Goal: Task Accomplishment & Management: Use online tool/utility

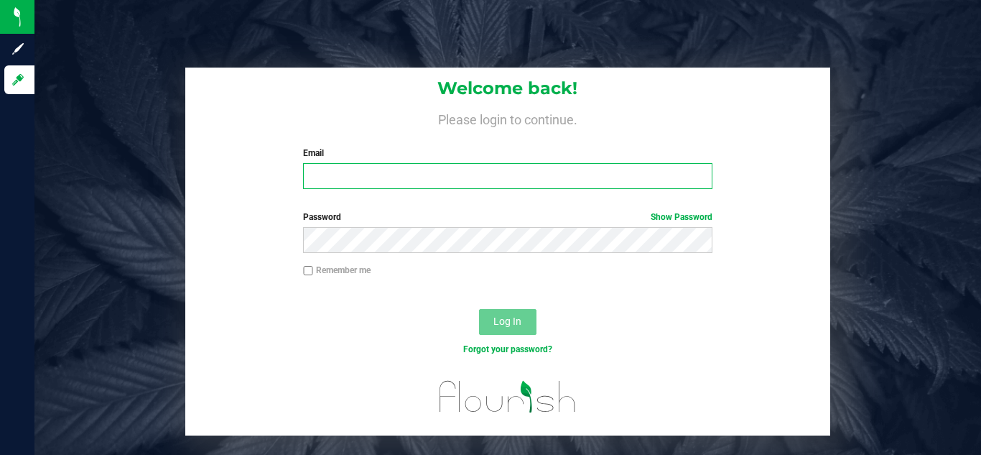
click at [335, 175] on input "Email" at bounding box center [507, 176] width 409 height 26
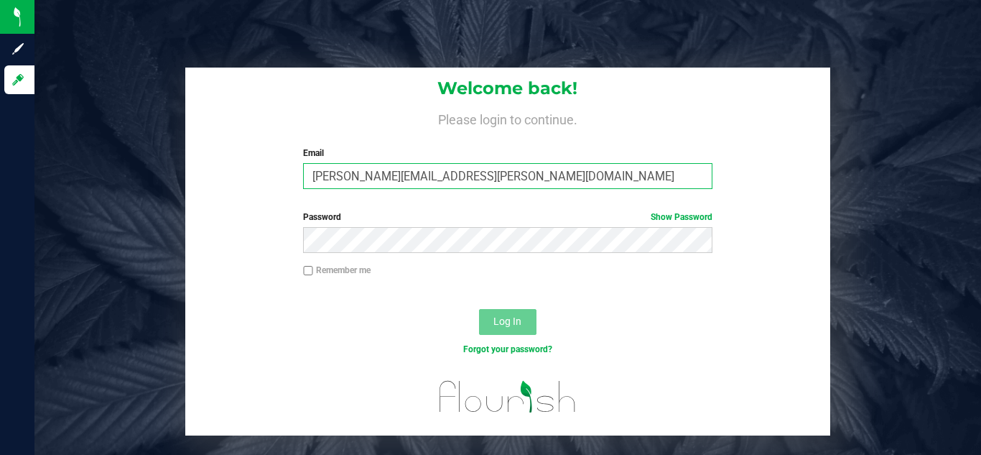
type input "[PERSON_NAME][EMAIL_ADDRESS][PERSON_NAME][DOMAIN_NAME]"
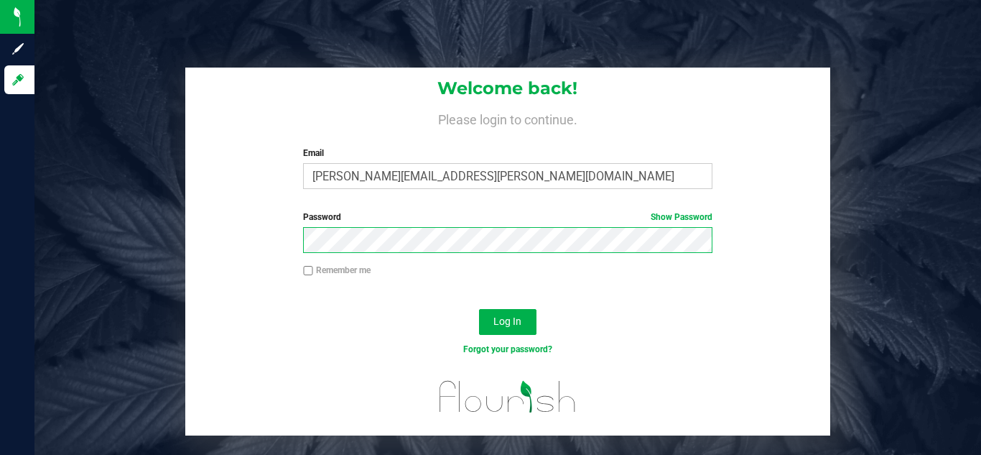
click at [479, 309] on button "Log In" at bounding box center [507, 322] width 57 height 26
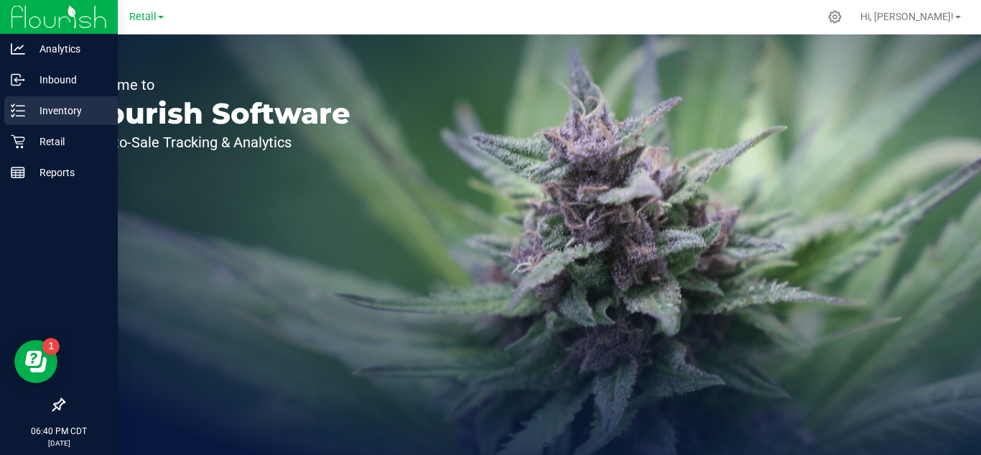
click at [26, 109] on p "Inventory" at bounding box center [68, 110] width 86 height 17
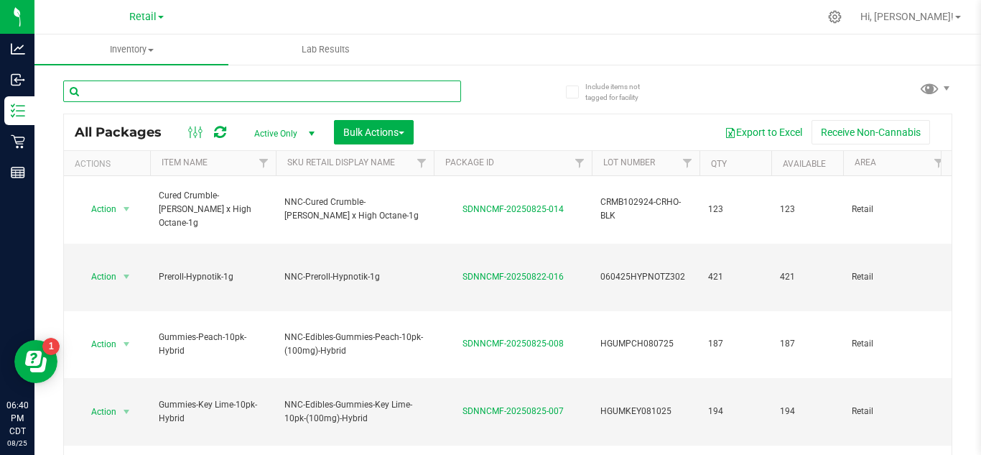
click at [241, 93] on input "text" at bounding box center [262, 91] width 398 height 22
type input "Buds-"
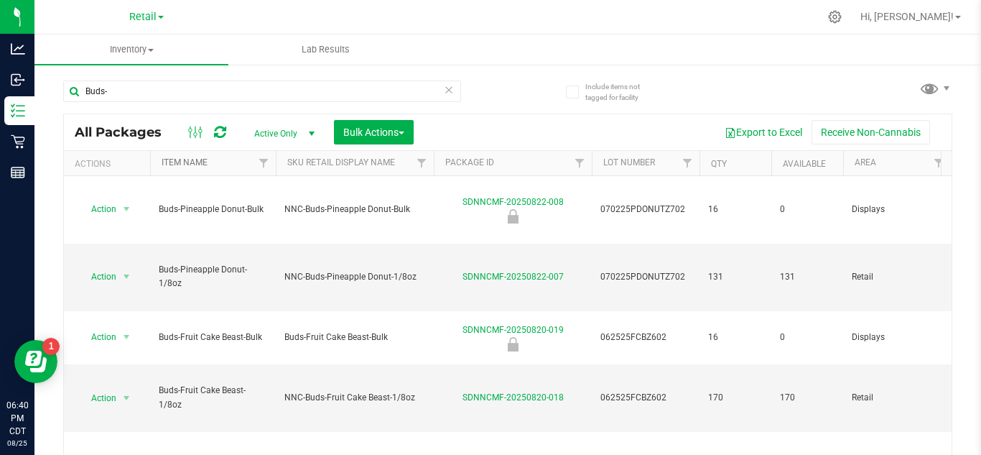
click at [193, 161] on link "Item Name" at bounding box center [185, 162] width 46 height 10
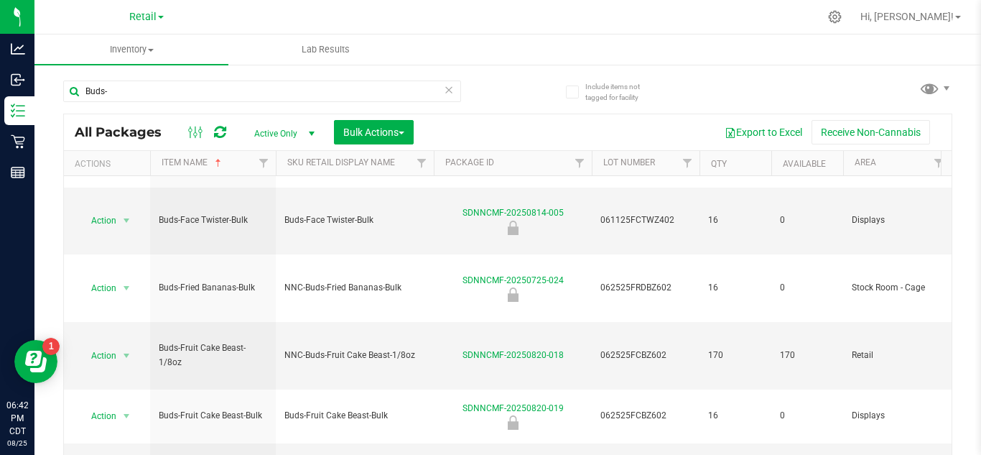
scroll to position [47, 0]
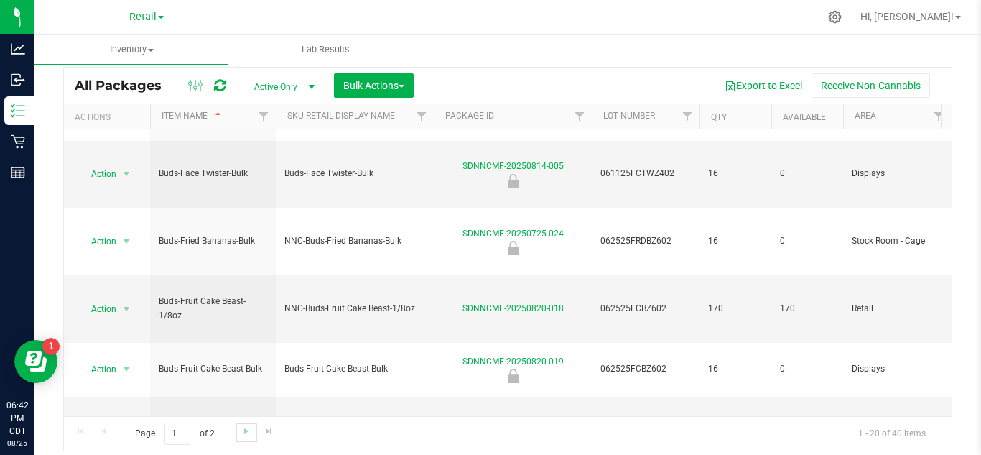
click at [238, 432] on link "Go to the next page" at bounding box center [246, 431] width 21 height 19
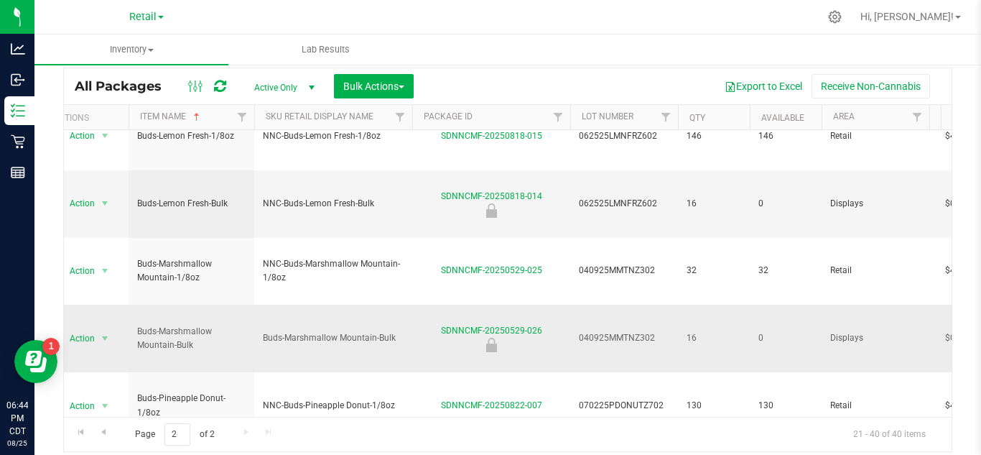
scroll to position [1, 22]
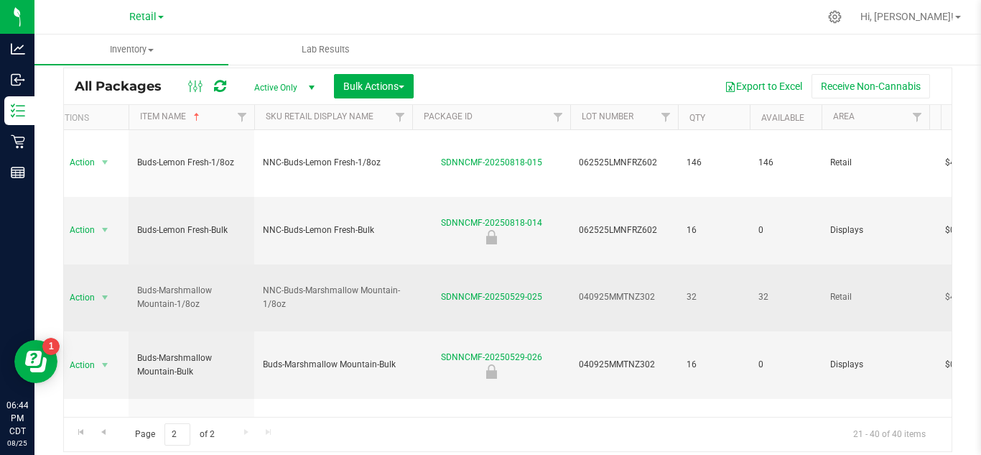
drag, startPoint x: 654, startPoint y: 223, endPoint x: 567, endPoint y: 224, distance: 86.2
copy tr "040925MMTNZ302"
drag, startPoint x: 435, startPoint y: 221, endPoint x: 550, endPoint y: 223, distance: 115.0
click at [550, 290] on div "SDNNCMF-20250529-025" at bounding box center [491, 297] width 162 height 14
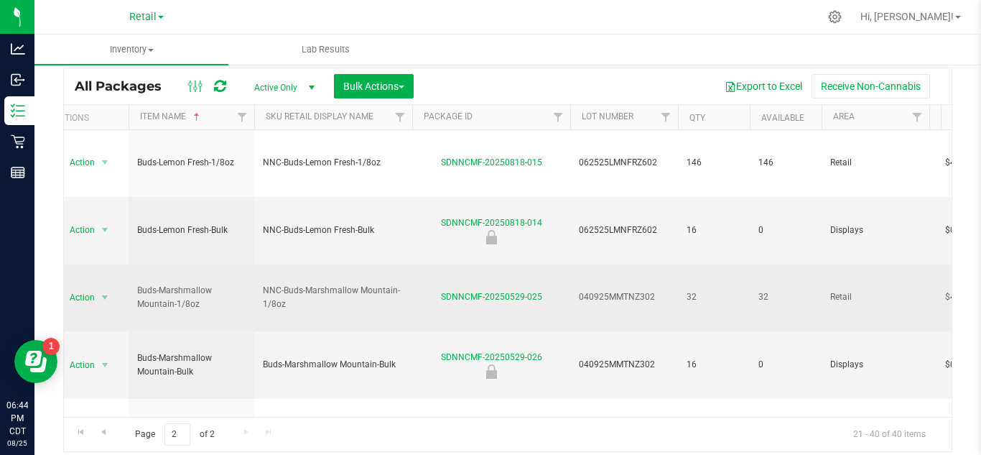
copy link "SDNNCMF-20250529-025"
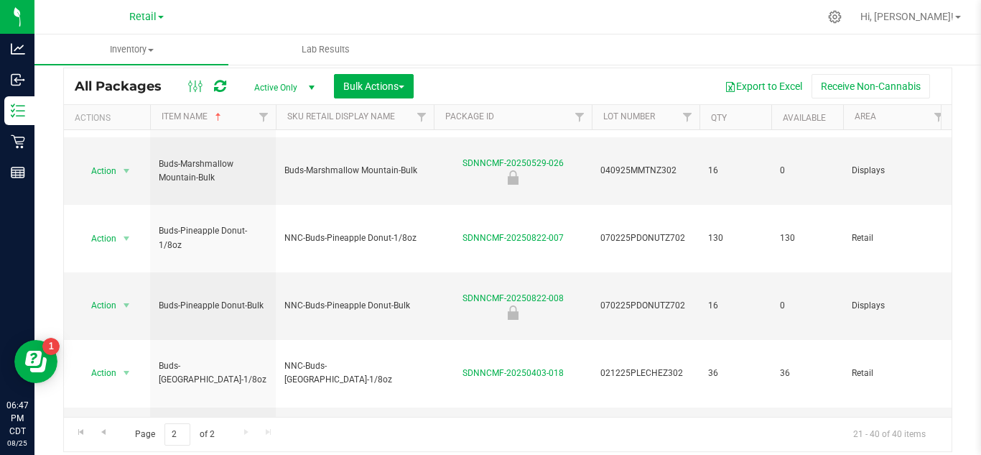
scroll to position [194, 0]
click at [124, 429] on span "select" at bounding box center [126, 434] width 11 height 11
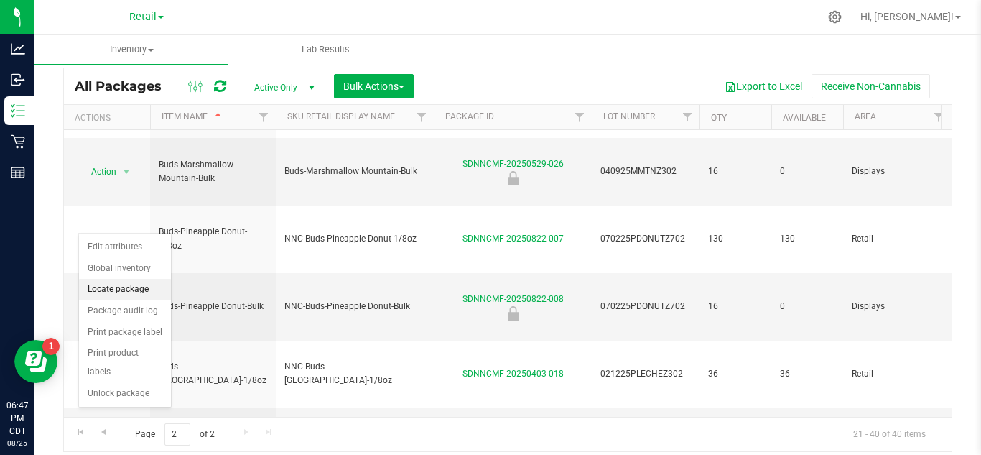
click at [139, 281] on li "Locate package" at bounding box center [125, 290] width 92 height 22
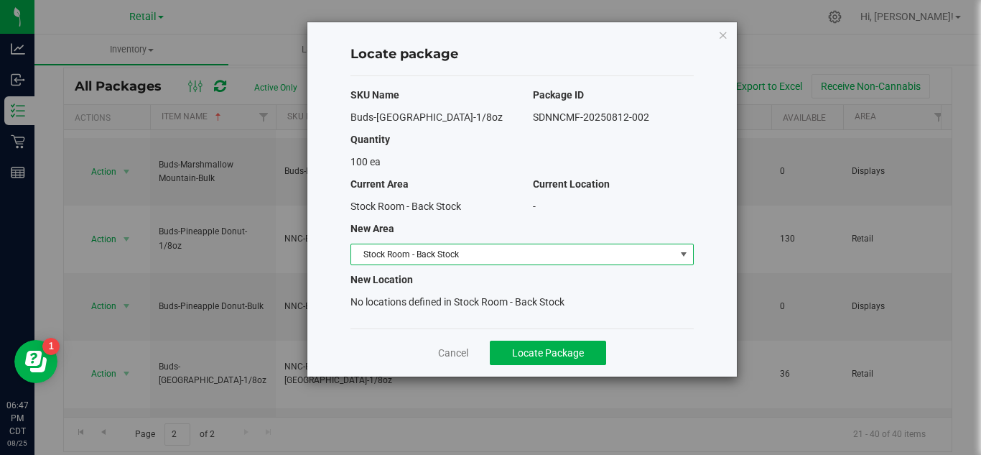
click at [525, 256] on span "Stock Room - Back Stock" at bounding box center [513, 254] width 324 height 20
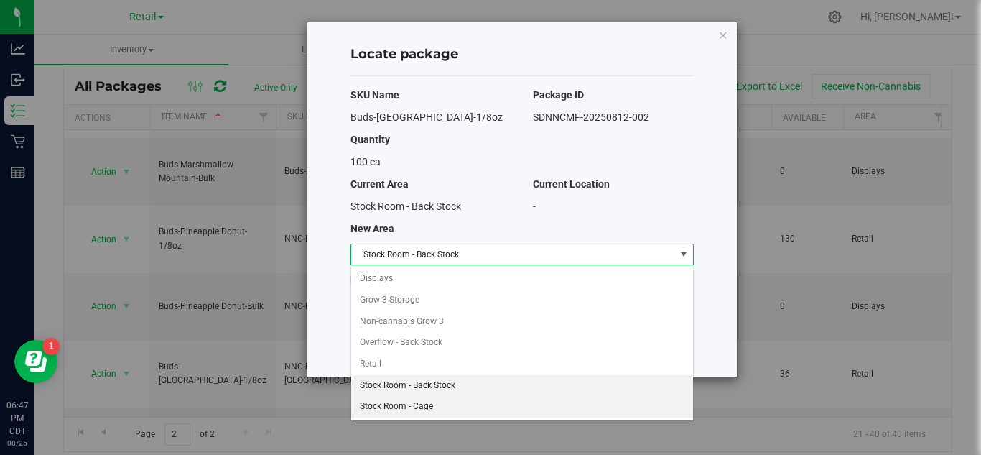
click at [545, 410] on li "Stock Room - Cage" at bounding box center [522, 407] width 342 height 22
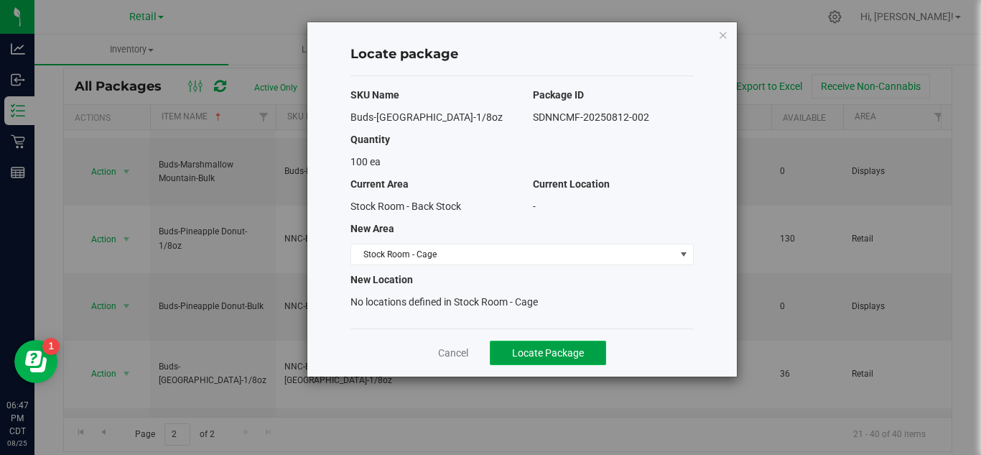
click at [545, 358] on span "Locate Package" at bounding box center [548, 352] width 72 height 11
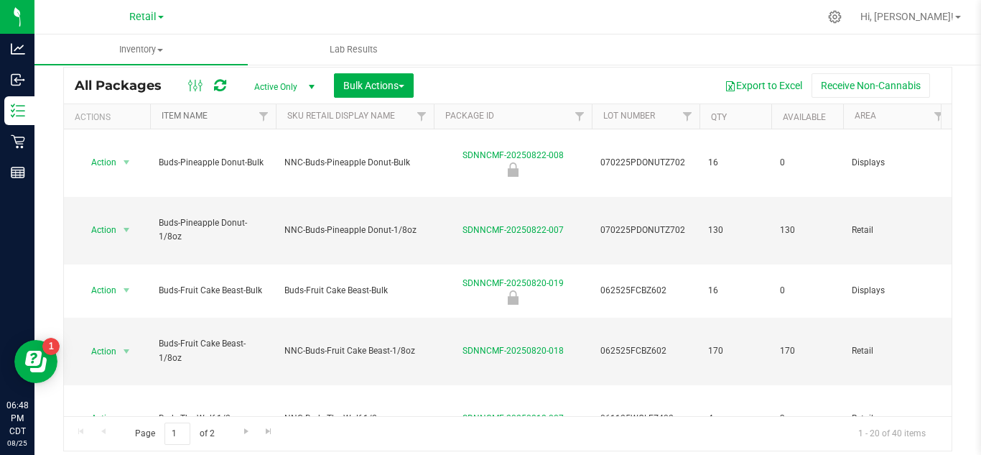
click at [203, 116] on link "Item Name" at bounding box center [185, 116] width 46 height 10
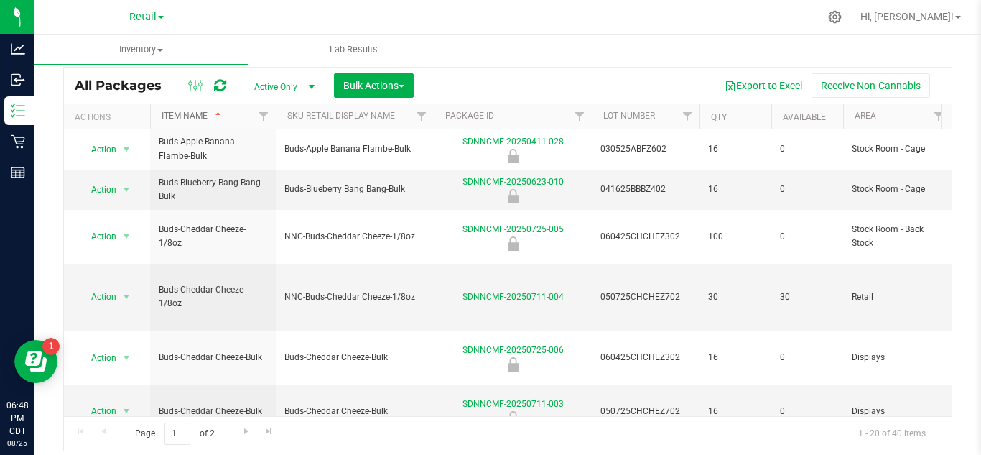
scroll to position [500, 0]
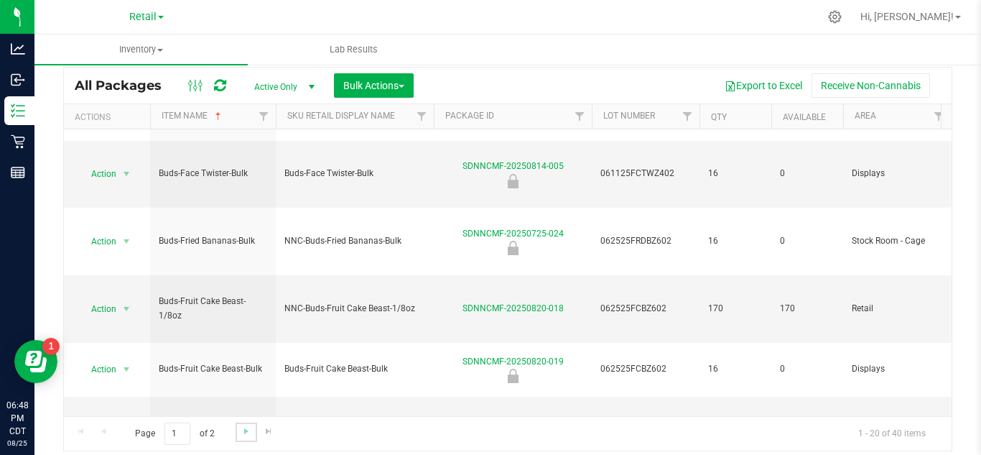
click at [241, 438] on link "Go to the next page" at bounding box center [246, 431] width 21 height 19
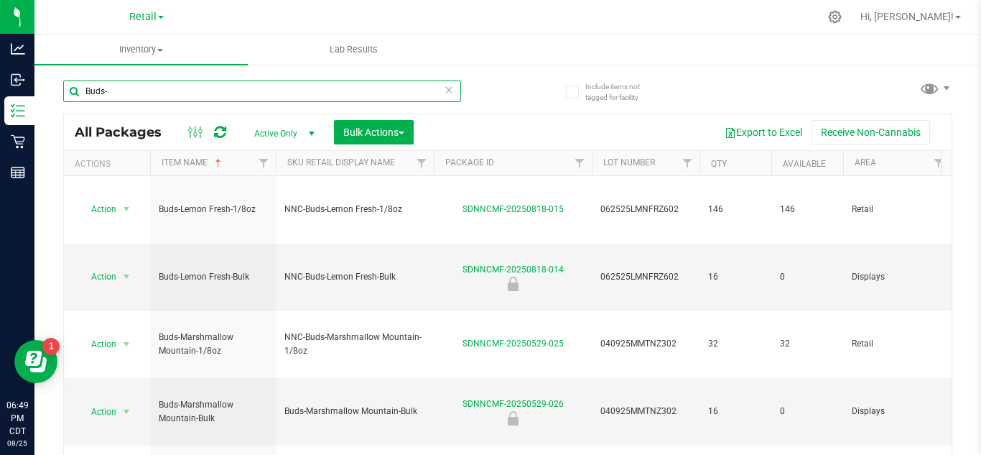
click at [399, 90] on input "Buds-" at bounding box center [262, 91] width 398 height 22
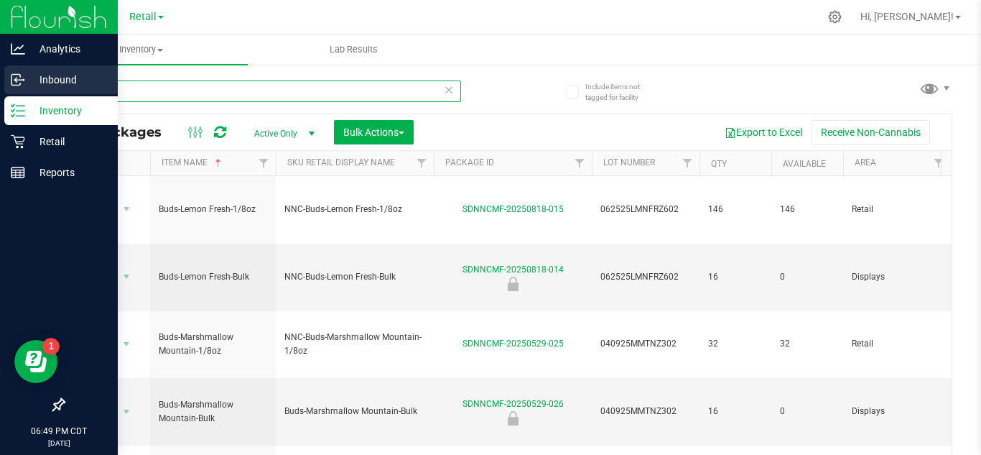
drag, startPoint x: 399, startPoint y: 90, endPoint x: 29, endPoint y: 88, distance: 369.9
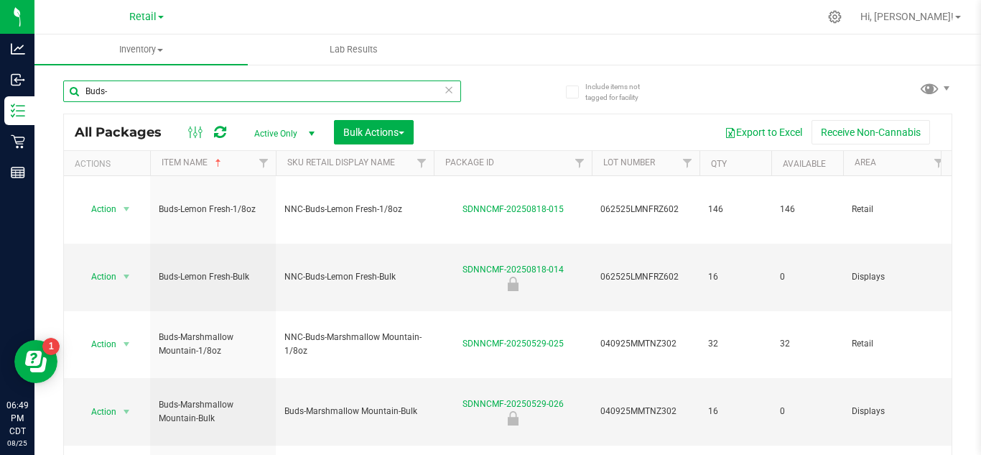
drag, startPoint x: 29, startPoint y: 88, endPoint x: 187, endPoint y: 98, distance: 158.4
click at [187, 98] on input "Buds-" at bounding box center [262, 91] width 398 height 22
type input "B"
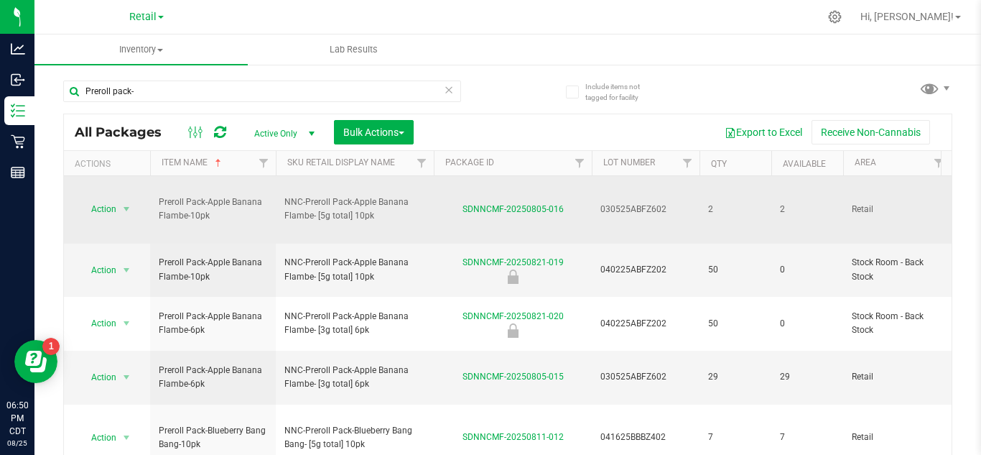
drag, startPoint x: 677, startPoint y: 197, endPoint x: 601, endPoint y: 190, distance: 75.8
click at [601, 203] on span "030525ABFZ602" at bounding box center [646, 210] width 91 height 14
copy span "030525ABFZ602"
drag, startPoint x: 460, startPoint y: 196, endPoint x: 565, endPoint y: 207, distance: 104.7
click at [565, 207] on td "SDNNCMF-20250805-016" at bounding box center [513, 210] width 158 height 68
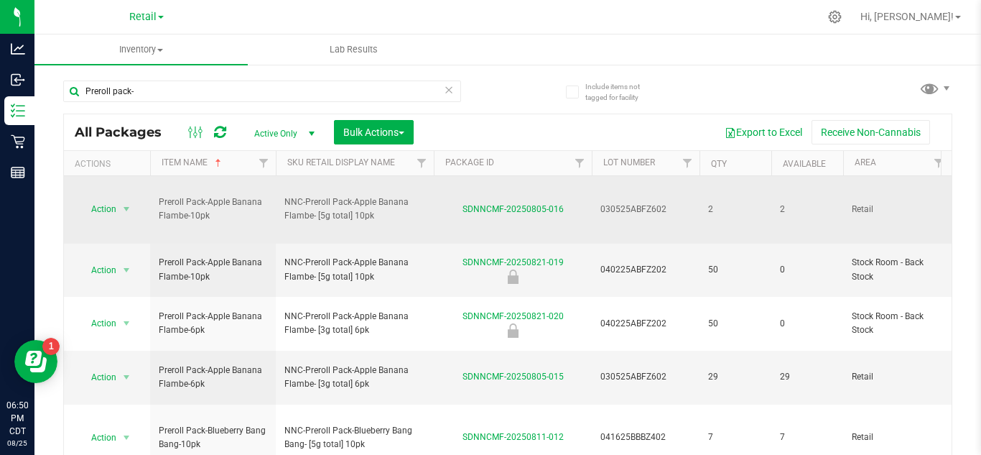
copy link "SDNNCMF-20250805-016"
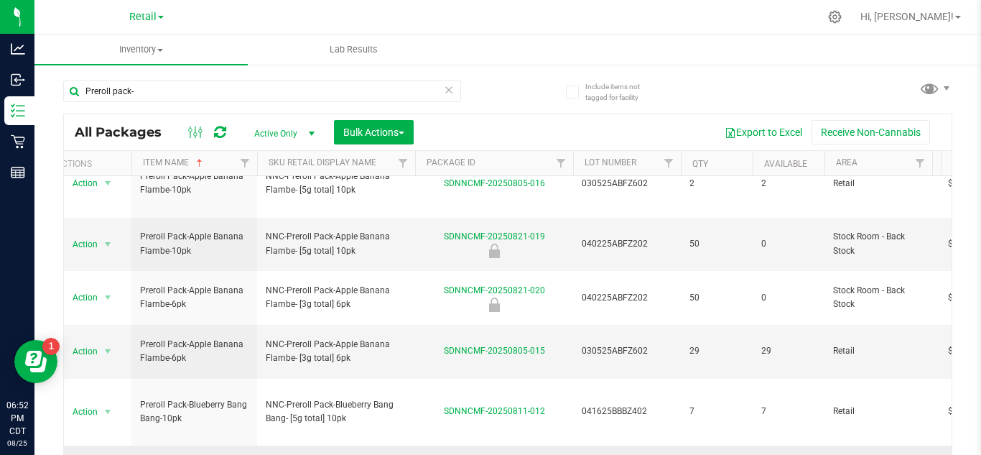
scroll to position [69, 19]
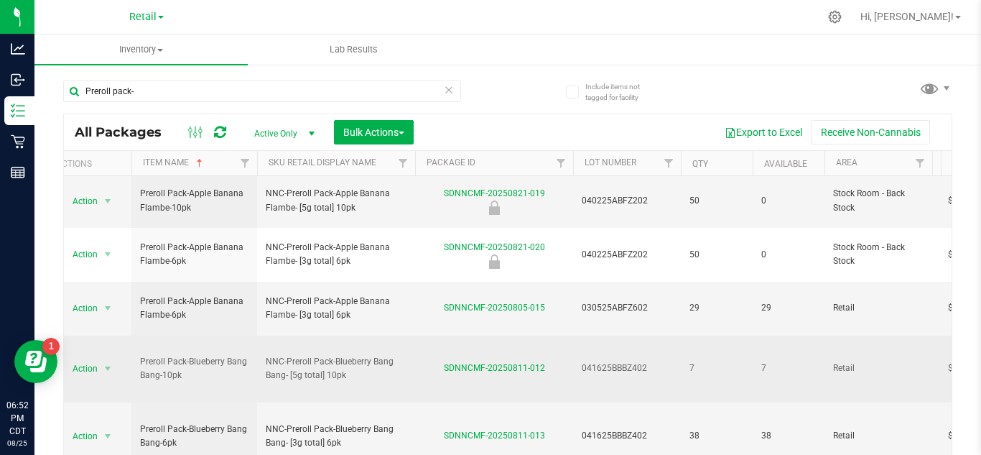
drag, startPoint x: 651, startPoint y: 284, endPoint x: 577, endPoint y: 292, distance: 74.4
click at [577, 335] on td "041625BBBZ402" at bounding box center [627, 369] width 108 height 68
copy span "041625BBBZ402"
drag, startPoint x: 435, startPoint y: 287, endPoint x: 549, endPoint y: 285, distance: 113.5
click at [549, 361] on div "SDNNCMF-20250811-012" at bounding box center [494, 368] width 162 height 14
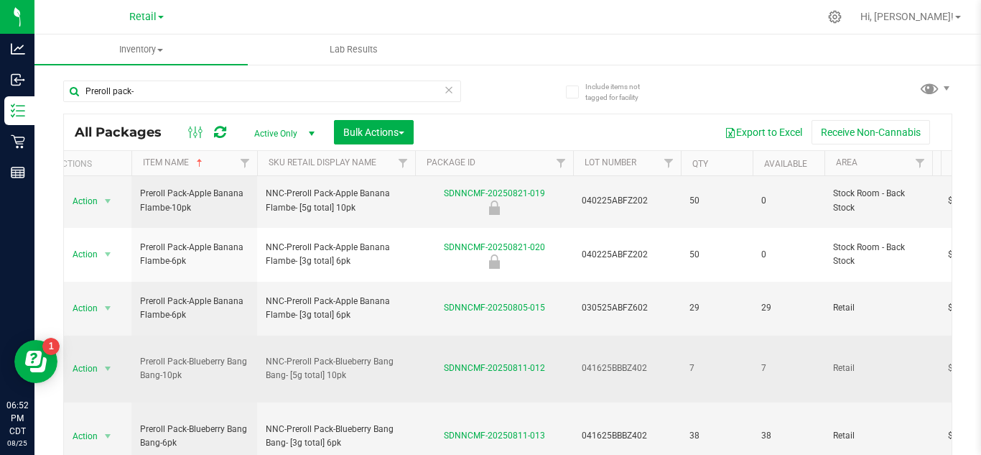
copy link "SDNNCMF-20250811-012"
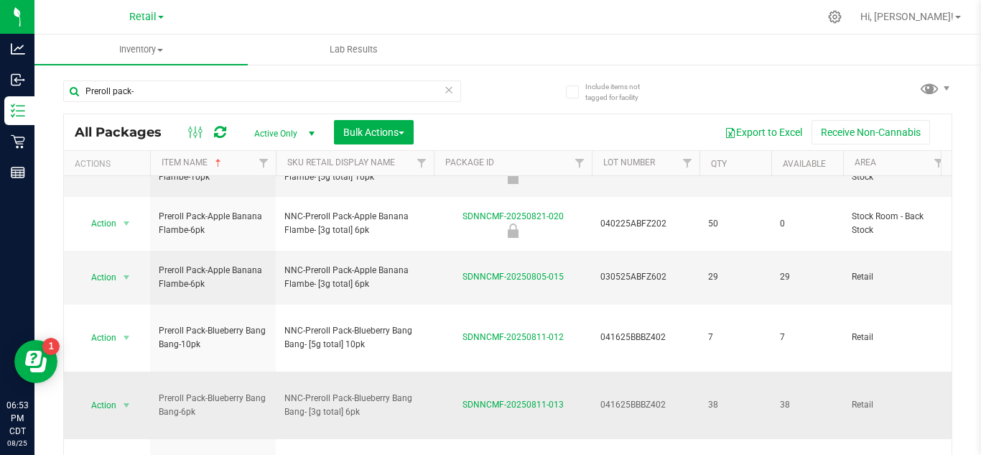
scroll to position [101, 0]
click at [502, 100] on div "Preroll pack-" at bounding box center [285, 91] width 445 height 46
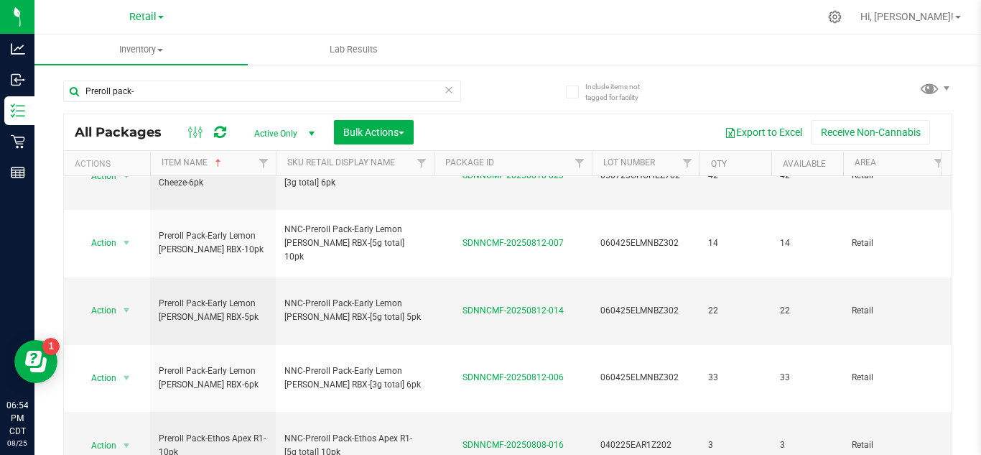
scroll to position [471, 0]
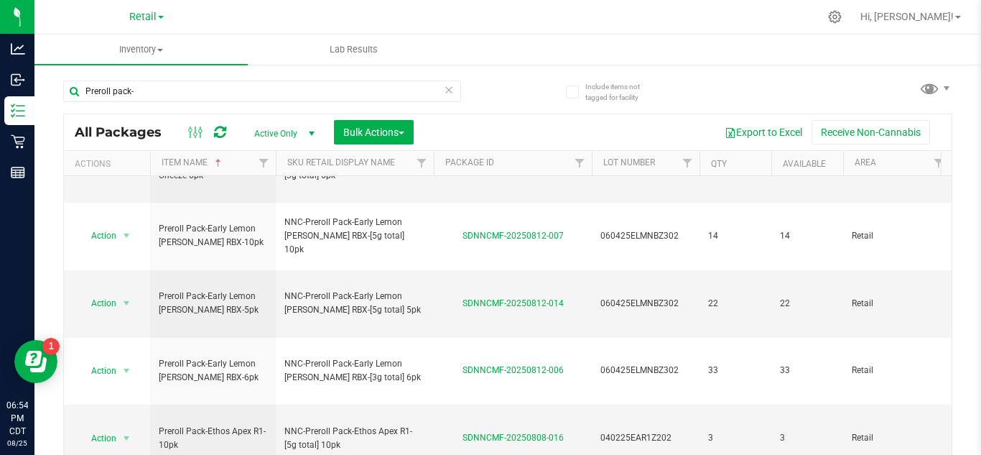
drag, startPoint x: 677, startPoint y: 200, endPoint x: 600, endPoint y: 204, distance: 76.9
drag, startPoint x: 600, startPoint y: 204, endPoint x: 575, endPoint y: 204, distance: 25.1
drag, startPoint x: 594, startPoint y: 202, endPoint x: 684, endPoint y: 201, distance: 89.8
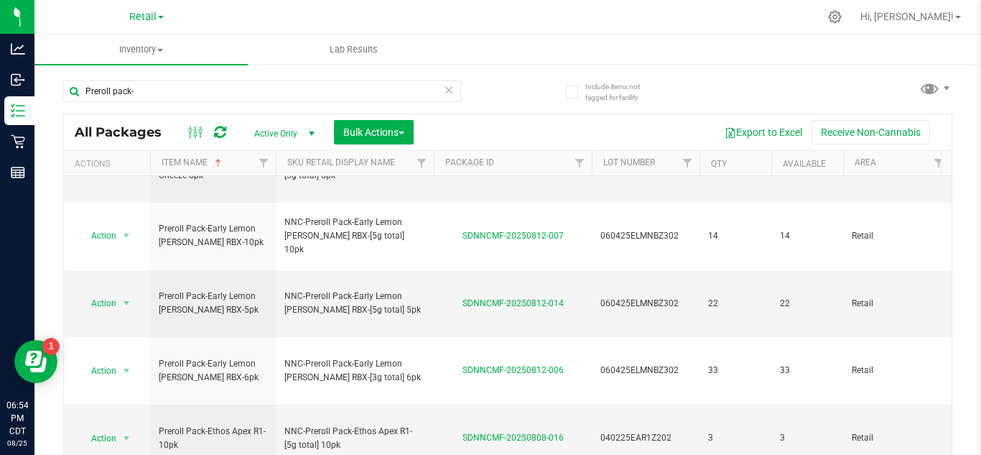
copy span "040225EAR1Z202"
drag, startPoint x: 446, startPoint y: 202, endPoint x: 566, endPoint y: 204, distance: 120.0
copy link "SDNNCMF-20250808-017"
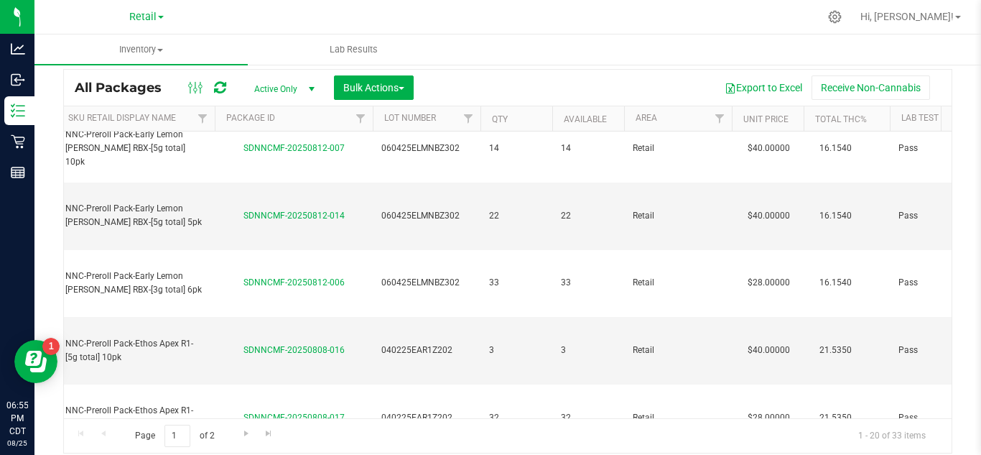
scroll to position [47, 0]
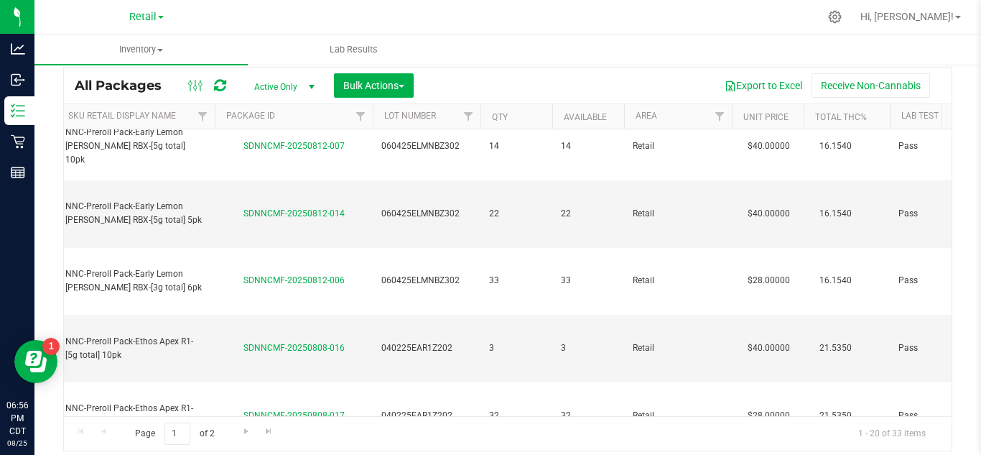
drag, startPoint x: 362, startPoint y: 383, endPoint x: 455, endPoint y: 384, distance: 93.4
copy tr "052825GGUZZ202"
click at [244, 435] on span "Go to the next page" at bounding box center [246, 430] width 11 height 11
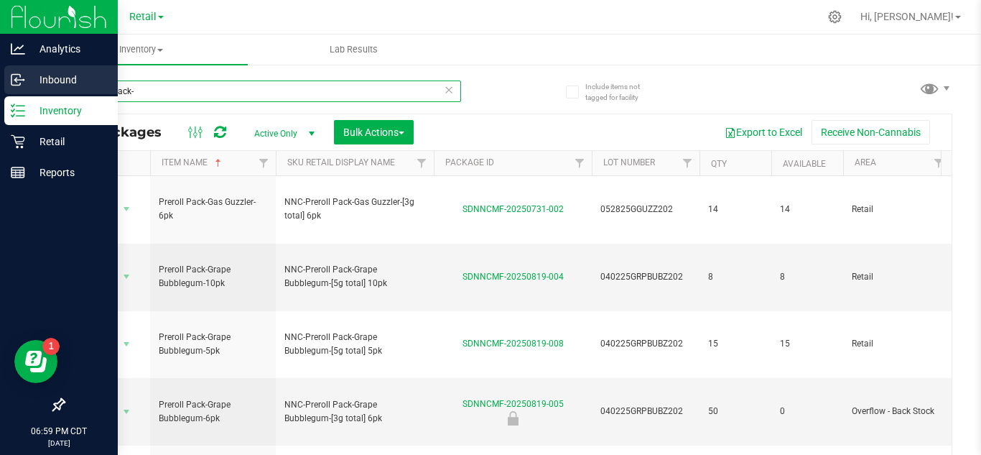
drag, startPoint x: 209, startPoint y: 81, endPoint x: 0, endPoint y: 81, distance: 209.0
click at [0, 81] on div "Analytics Inbound Inventory Retail Reports 06:59 PM CDT [DATE] 08/25 Retail Hi,…" at bounding box center [490, 227] width 981 height 455
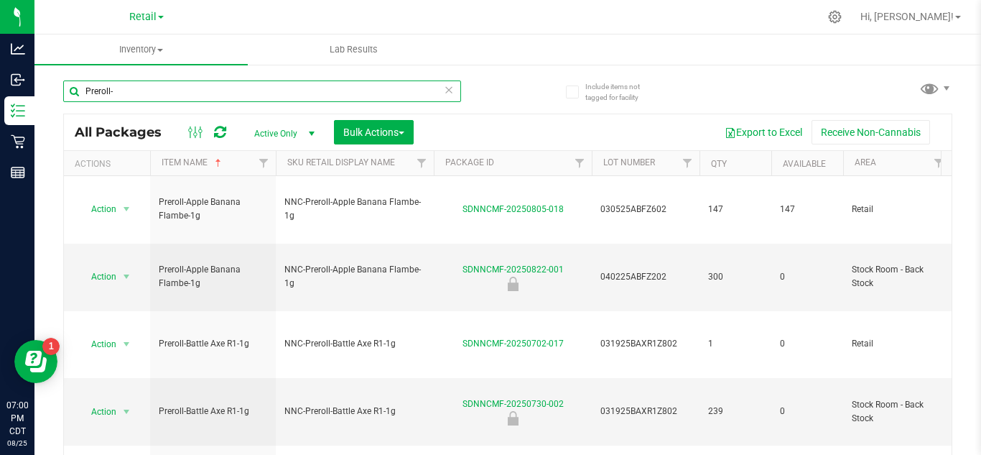
type input "Preroll-"
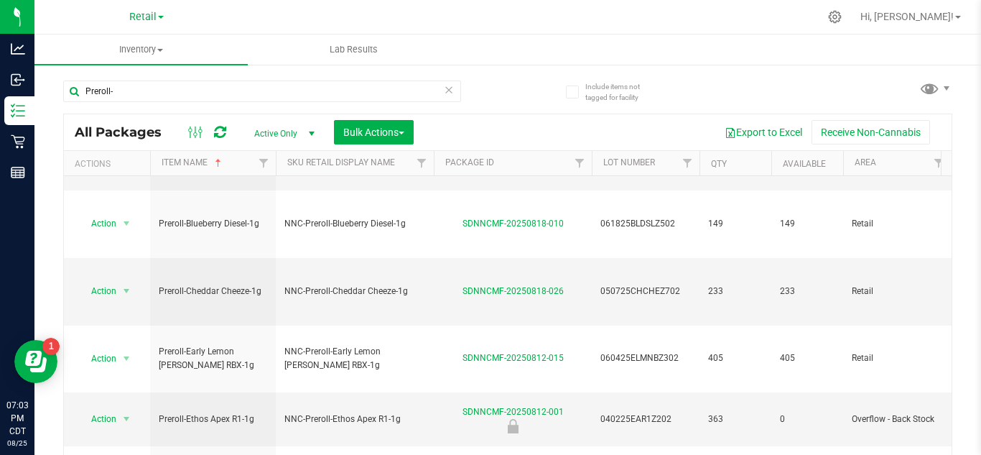
scroll to position [450, 0]
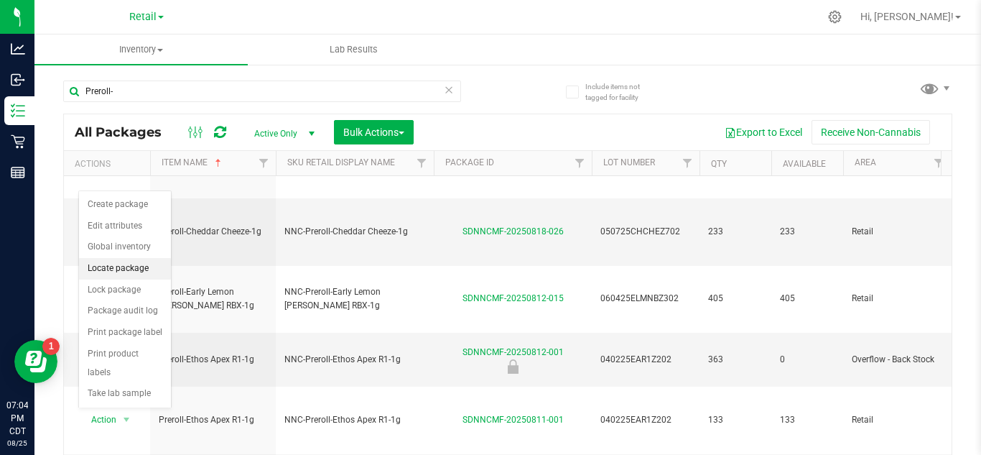
click at [103, 272] on li "Locate package" at bounding box center [125, 269] width 92 height 22
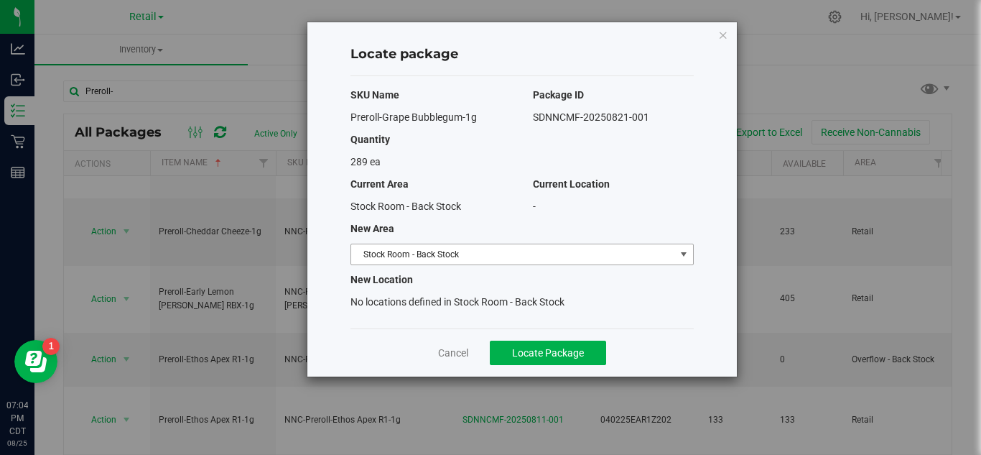
click at [430, 264] on span "Stock Room - Back Stock" at bounding box center [513, 254] width 324 height 20
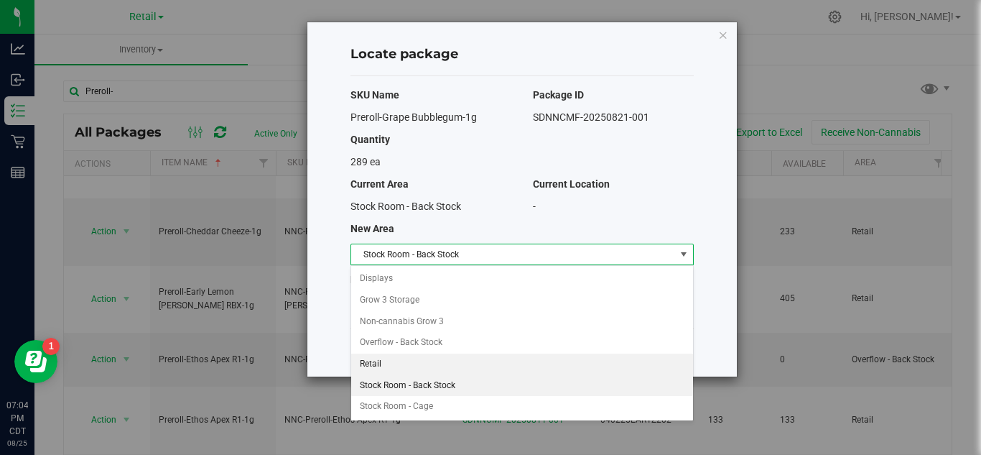
click at [428, 364] on li "Retail" at bounding box center [522, 364] width 342 height 22
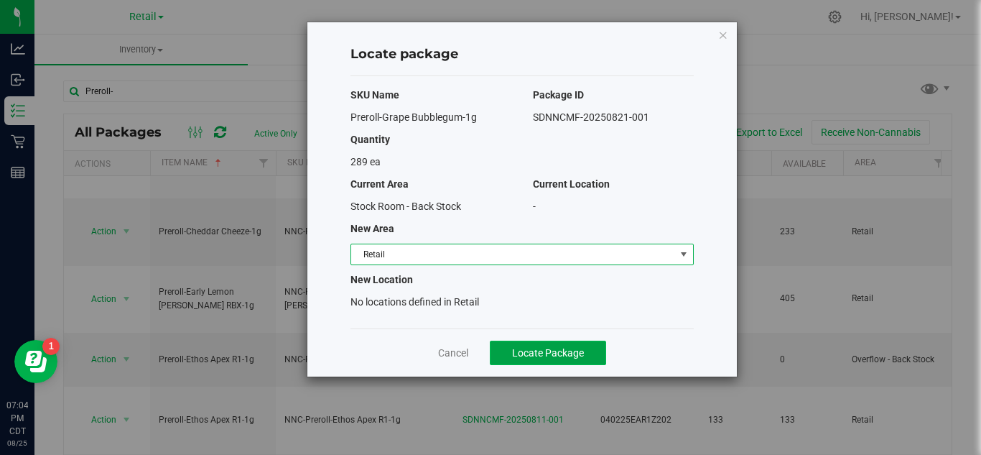
click at [516, 348] on span "Locate Package" at bounding box center [548, 352] width 72 height 11
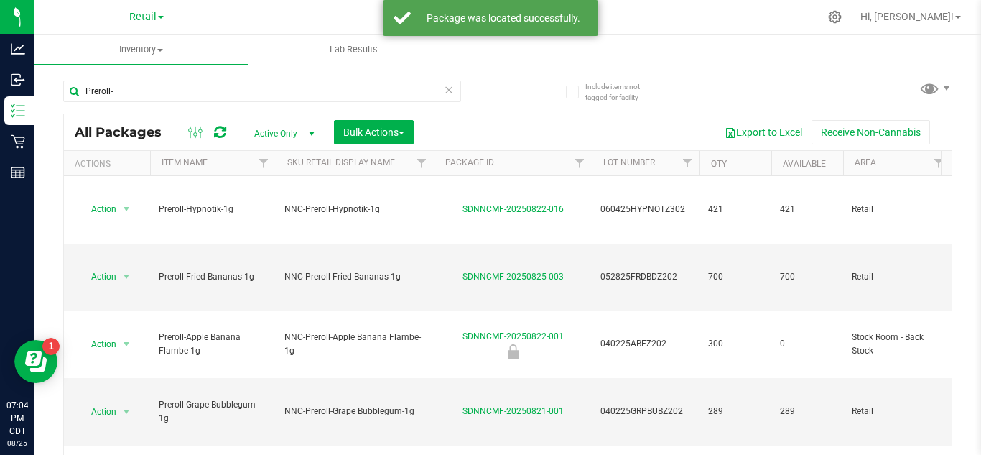
scroll to position [442, 0]
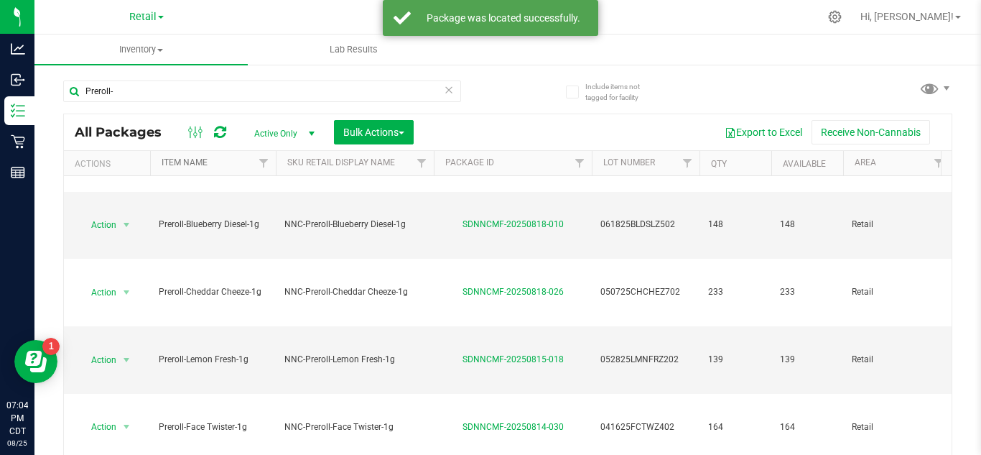
click at [188, 164] on link "Item Name" at bounding box center [185, 162] width 46 height 10
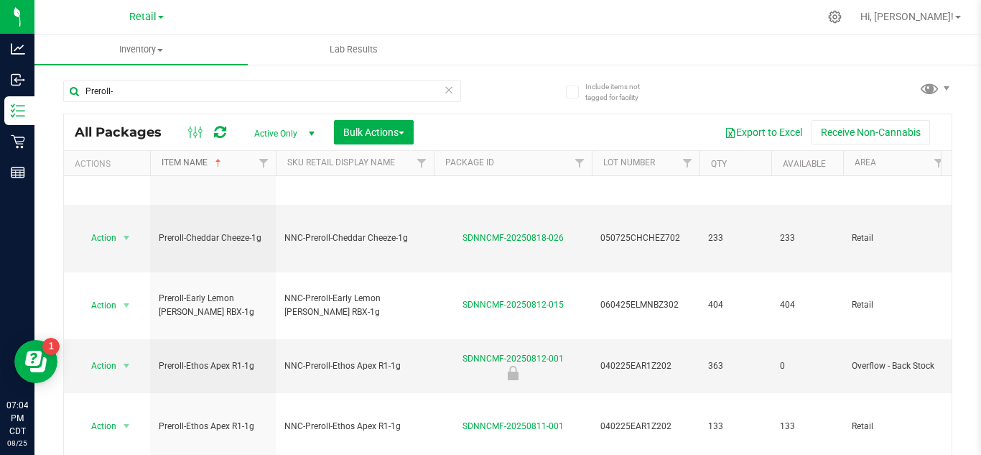
scroll to position [47, 0]
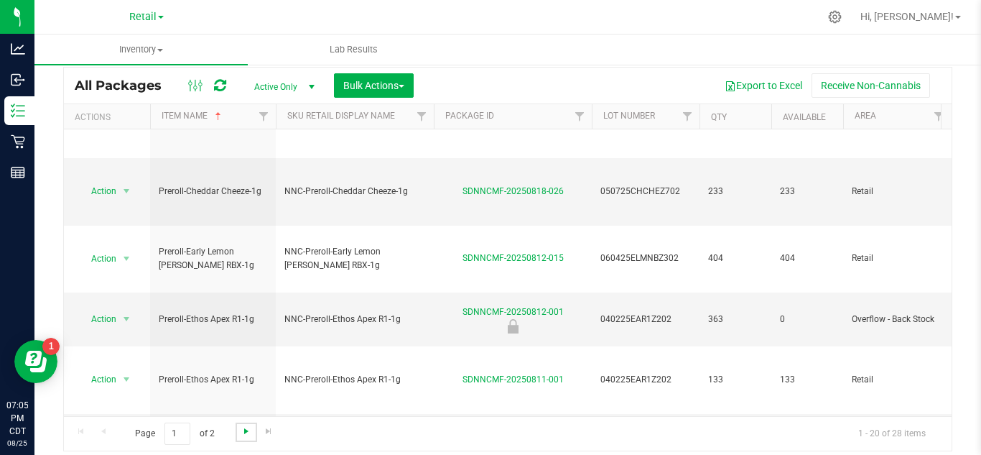
click at [241, 432] on span "Go to the next page" at bounding box center [246, 430] width 11 height 11
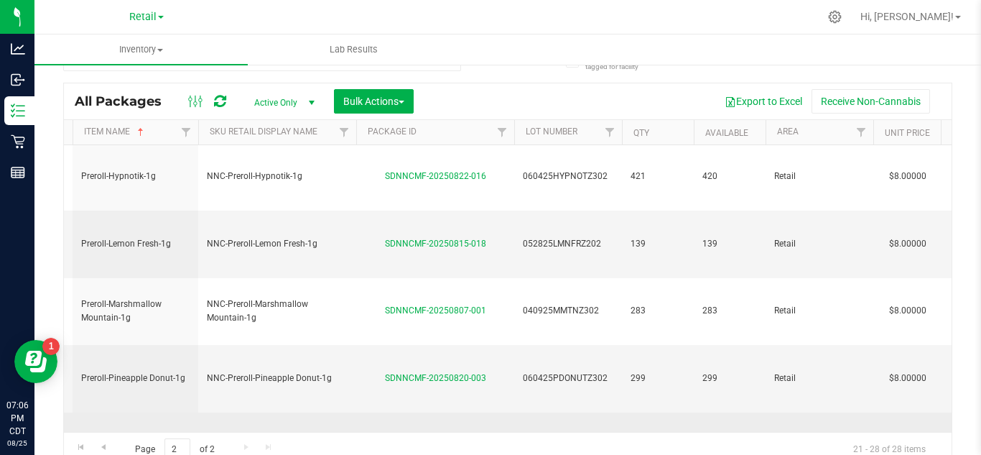
scroll to position [47, 0]
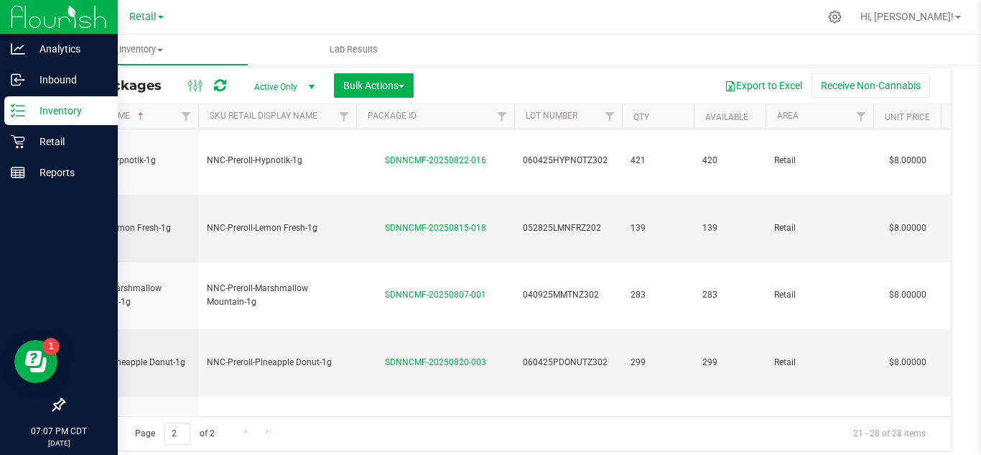
click at [24, 109] on icon at bounding box center [18, 110] width 14 height 14
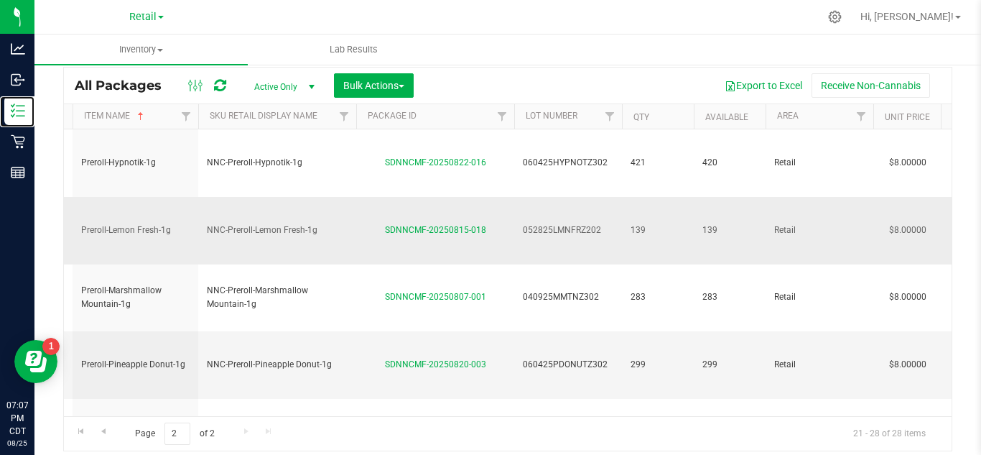
scroll to position [0, 0]
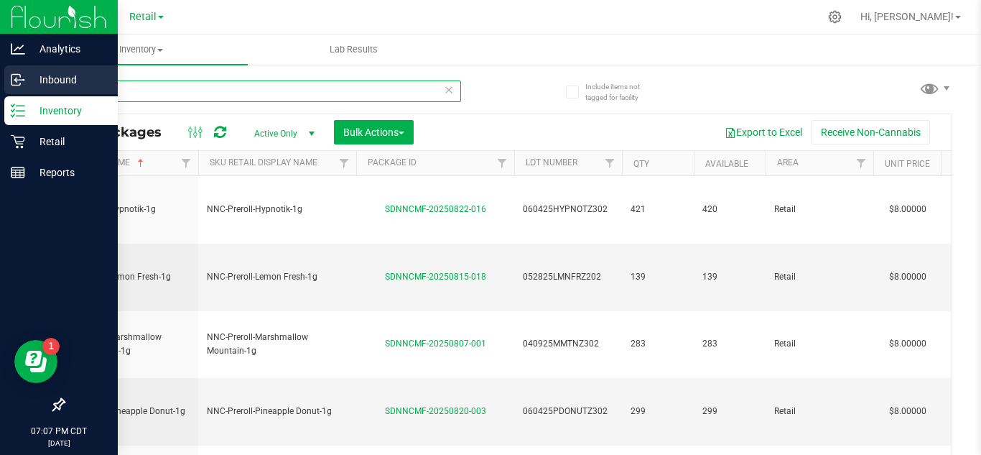
drag, startPoint x: 174, startPoint y: 93, endPoint x: 19, endPoint y: 88, distance: 155.3
click at [19, 88] on div "Analytics Inbound Inventory Retail Reports 07:07 PM CDT [DATE] 08/25 Retail Hi,…" at bounding box center [490, 227] width 981 height 455
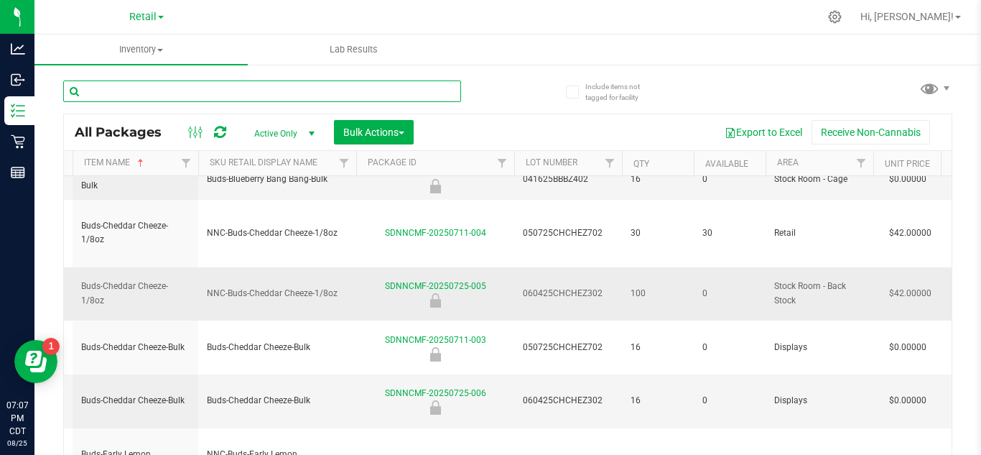
scroll to position [0, 78]
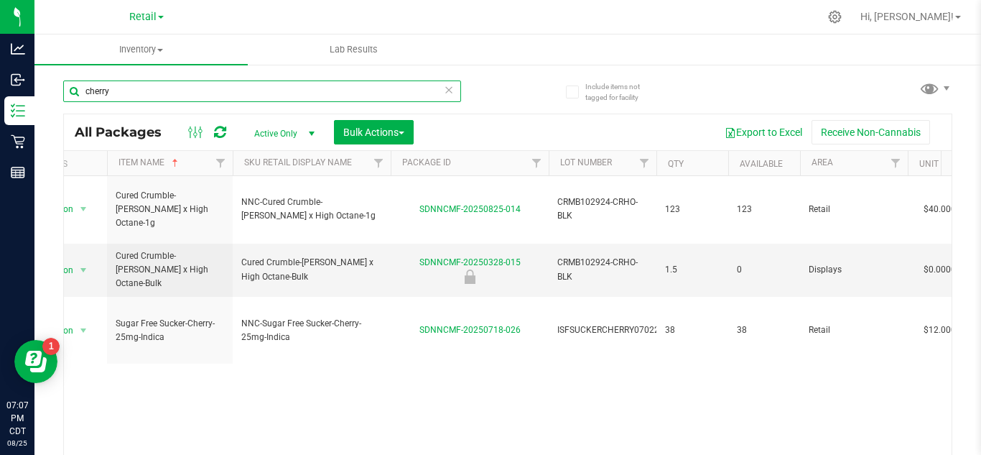
scroll to position [0, 42]
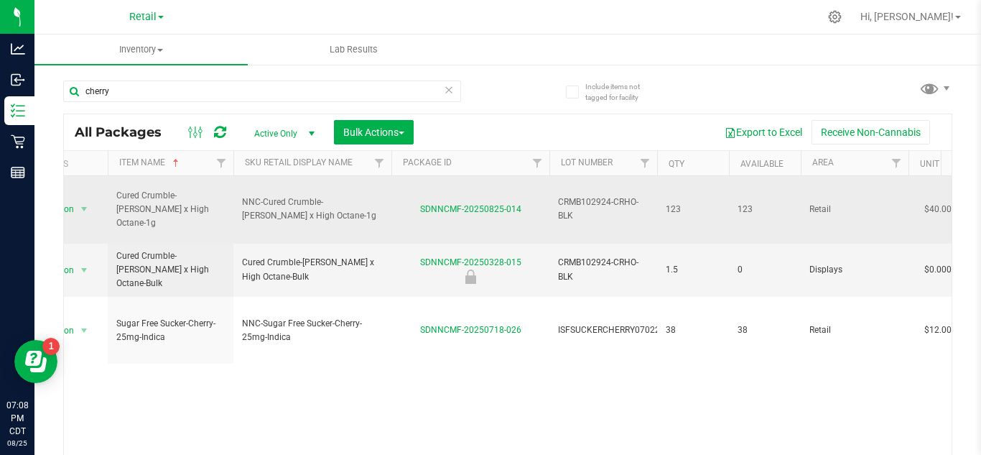
drag, startPoint x: 555, startPoint y: 189, endPoint x: 603, endPoint y: 206, distance: 51.1
click at [603, 206] on td "CRMB102924-CRHO-BLK" at bounding box center [604, 210] width 108 height 68
copy span "CRMB102924-CRHO-BLK"
drag, startPoint x: 404, startPoint y: 203, endPoint x: 527, endPoint y: 201, distance: 122.8
click at [527, 201] on td "SDNNCMF-20250825-014" at bounding box center [470, 210] width 158 height 68
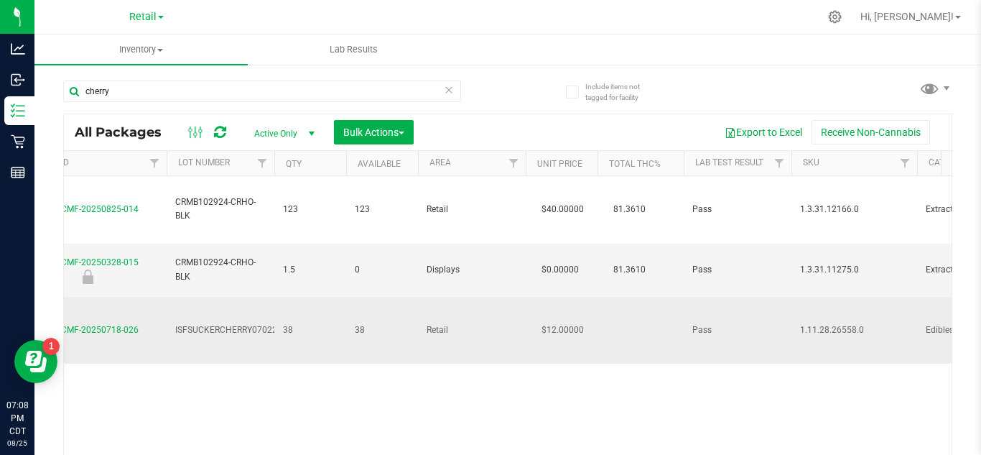
scroll to position [0, 426]
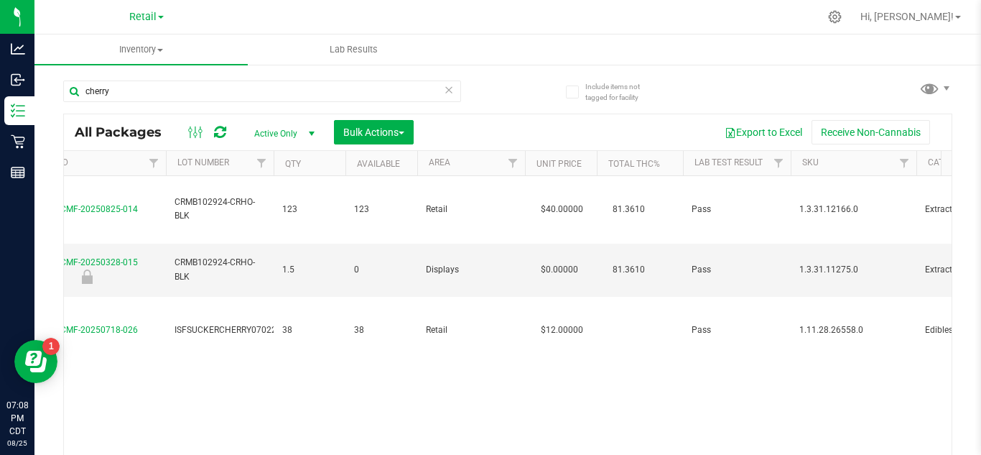
click at [203, 372] on div "Action Action Create package Edit attributes Global inventory Locate package Lo…" at bounding box center [508, 319] width 888 height 287
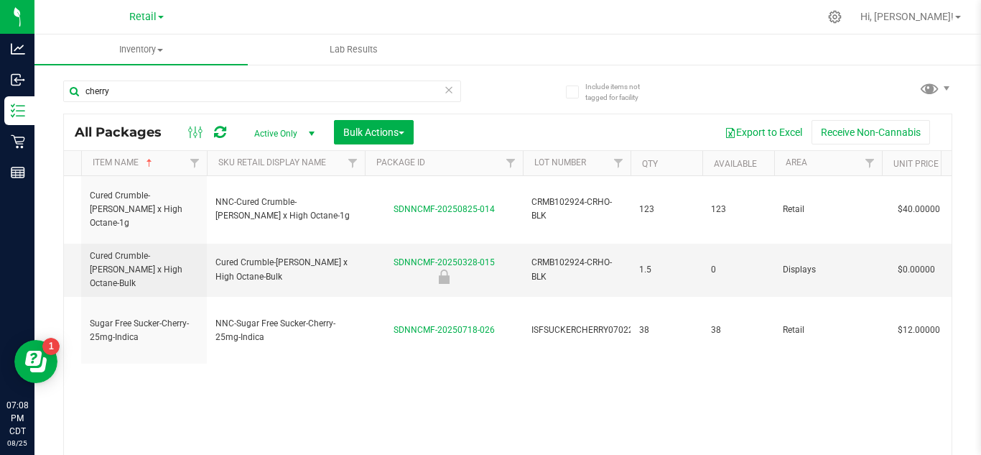
scroll to position [0, 0]
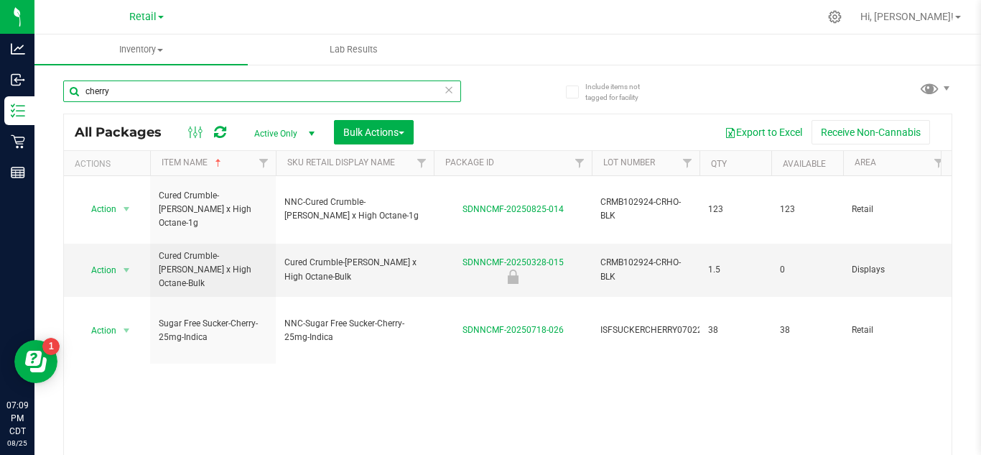
drag, startPoint x: 141, startPoint y: 89, endPoint x: 65, endPoint y: 84, distance: 76.3
click at [65, 84] on input "cherry" at bounding box center [262, 91] width 398 height 22
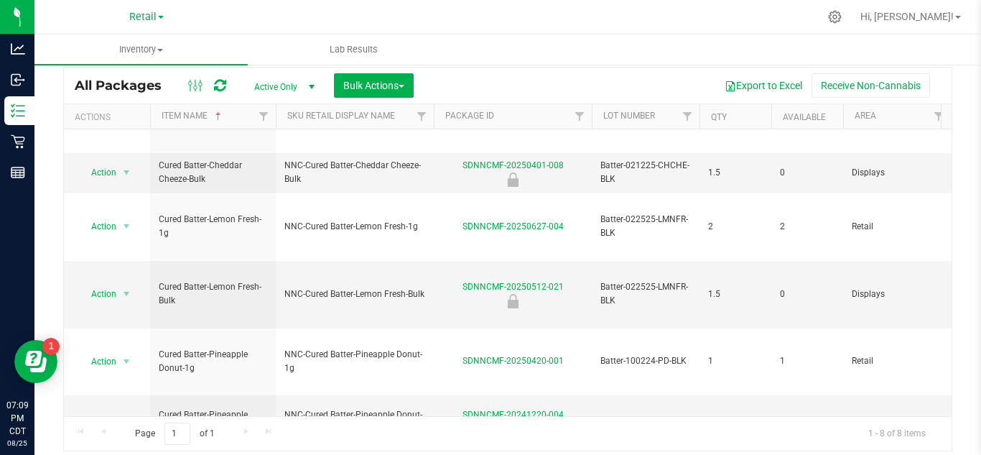
scroll to position [46, 0]
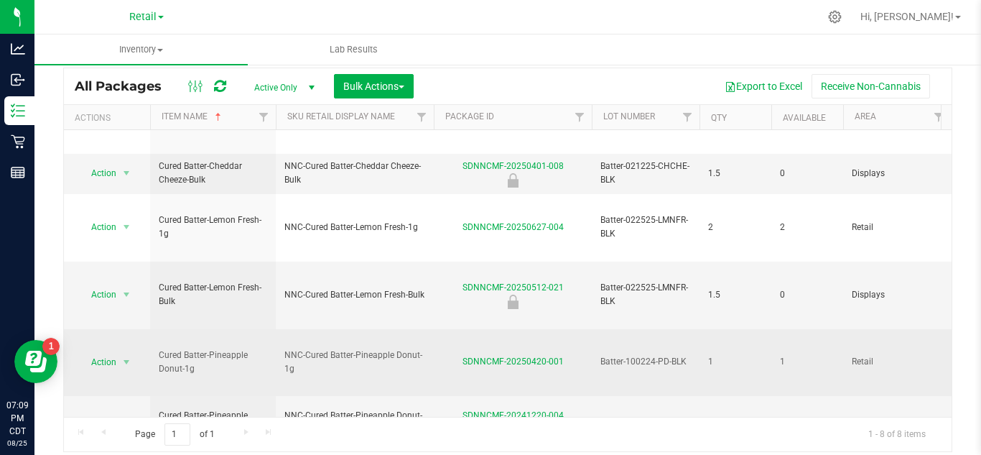
drag, startPoint x: 596, startPoint y: 263, endPoint x: 692, endPoint y: 264, distance: 96.3
click at [692, 329] on td "Batter-100224-PD-BLK" at bounding box center [646, 363] width 108 height 68
drag, startPoint x: 460, startPoint y: 262, endPoint x: 561, endPoint y: 267, distance: 100.7
click at [561, 355] on div "SDNNCMF-20250420-001" at bounding box center [513, 362] width 162 height 14
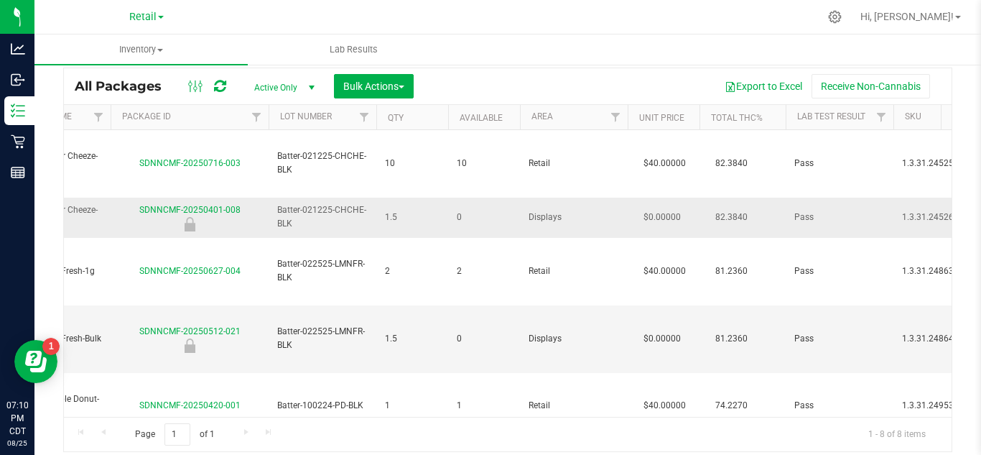
scroll to position [0, 0]
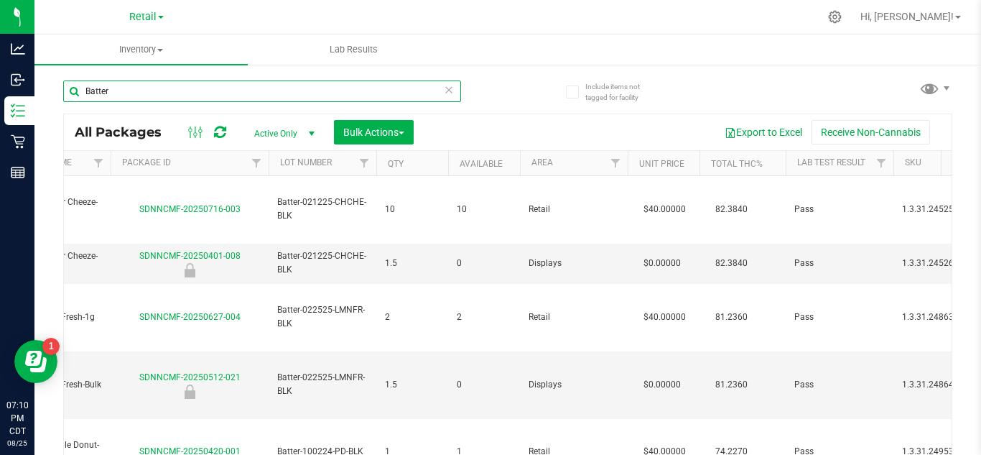
drag, startPoint x: 179, startPoint y: 93, endPoint x: 55, endPoint y: 90, distance: 123.6
click at [55, 90] on div "Include items not tagged for facility Batter All Packages Active Only Active On…" at bounding box center [507, 282] width 947 height 438
type input "Crumble"
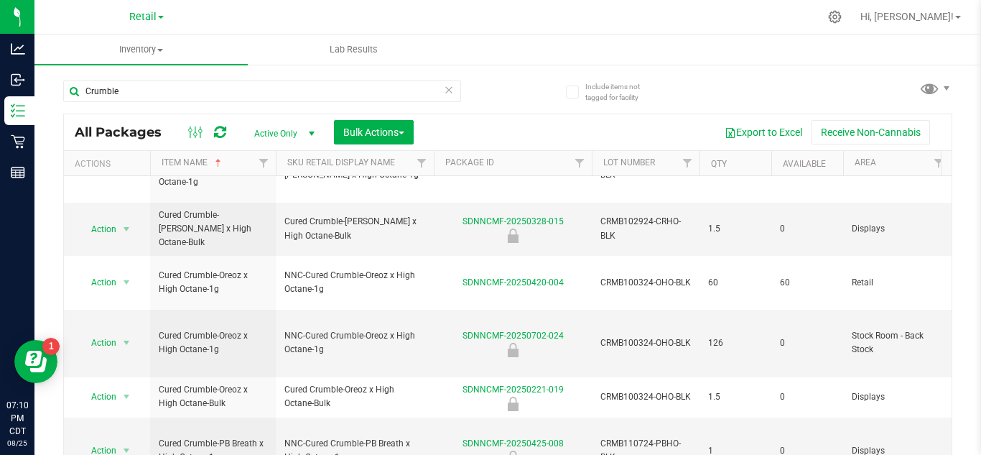
scroll to position [85, 0]
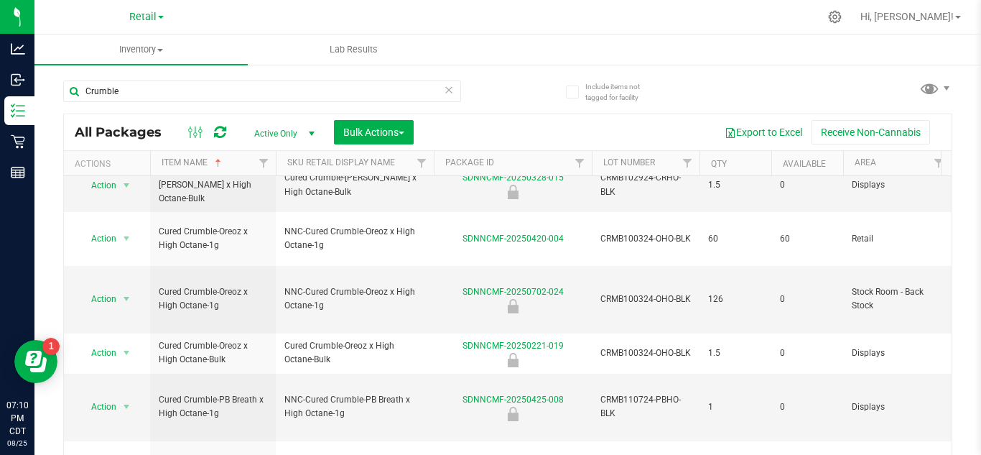
click at [447, 87] on icon at bounding box center [449, 88] width 10 height 17
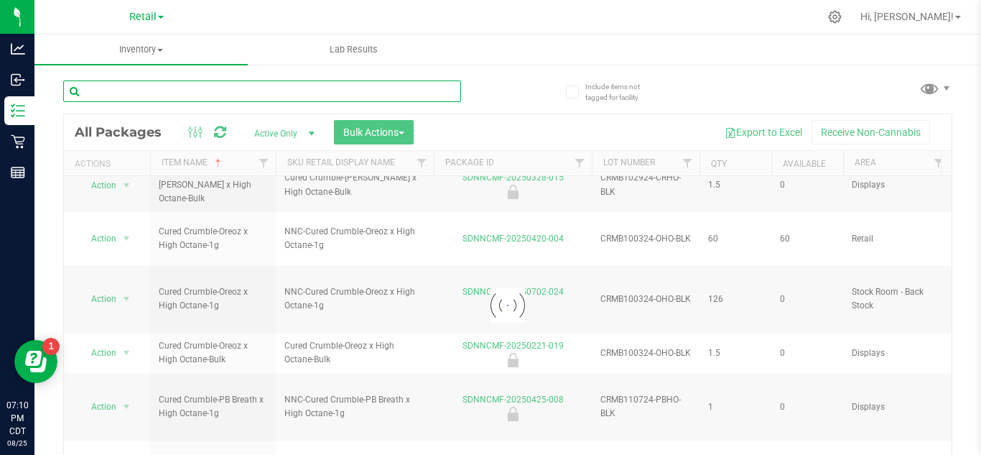
click at [379, 92] on input "text" at bounding box center [262, 91] width 398 height 22
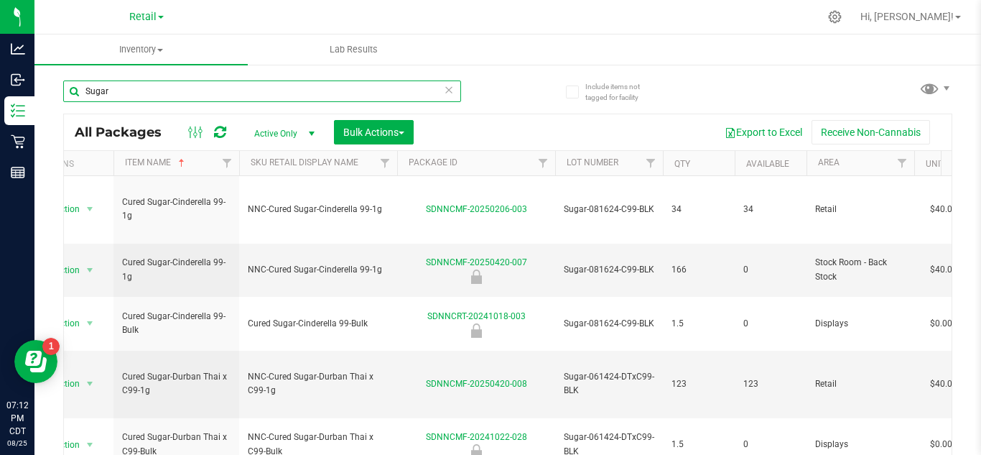
drag, startPoint x: 297, startPoint y: 88, endPoint x: 78, endPoint y: 71, distance: 220.4
click at [78, 71] on div "Sugar" at bounding box center [285, 91] width 445 height 46
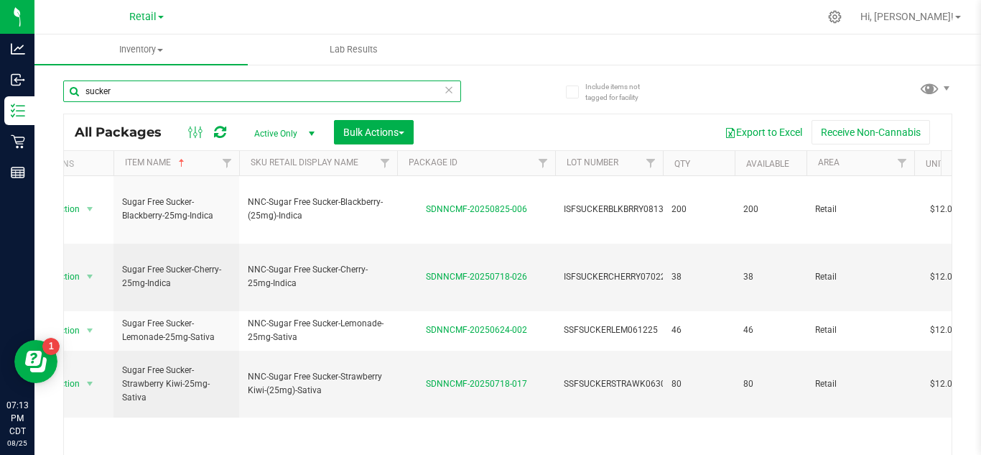
drag, startPoint x: 233, startPoint y: 93, endPoint x: 62, endPoint y: 64, distance: 174.2
click at [62, 64] on inventory "Inventory All packages All inventory Waste log Create inventory Lab Results Inc…" at bounding box center [507, 267] width 947 height 467
type input "topical"
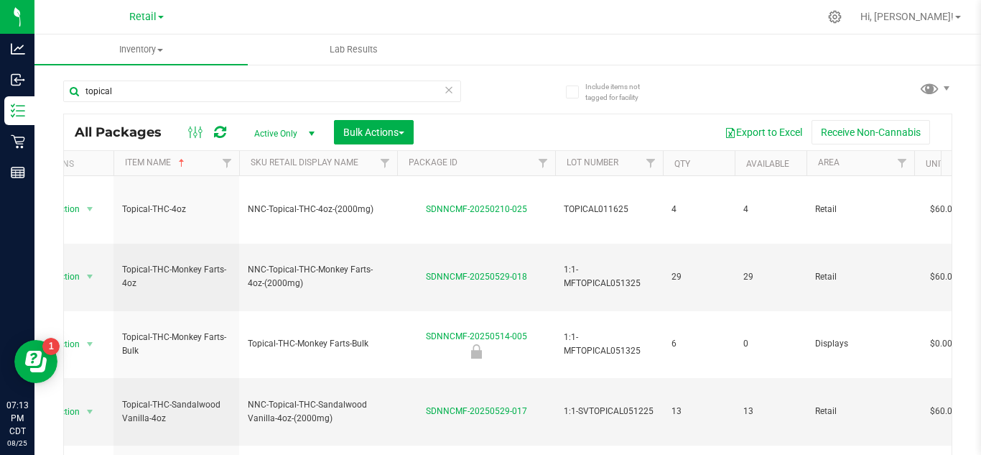
click at [444, 93] on icon at bounding box center [449, 88] width 10 height 17
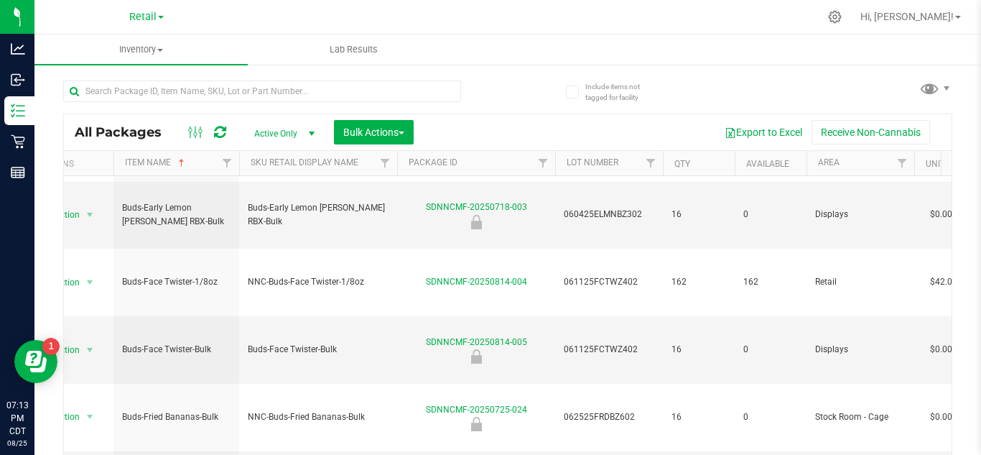
scroll to position [47, 0]
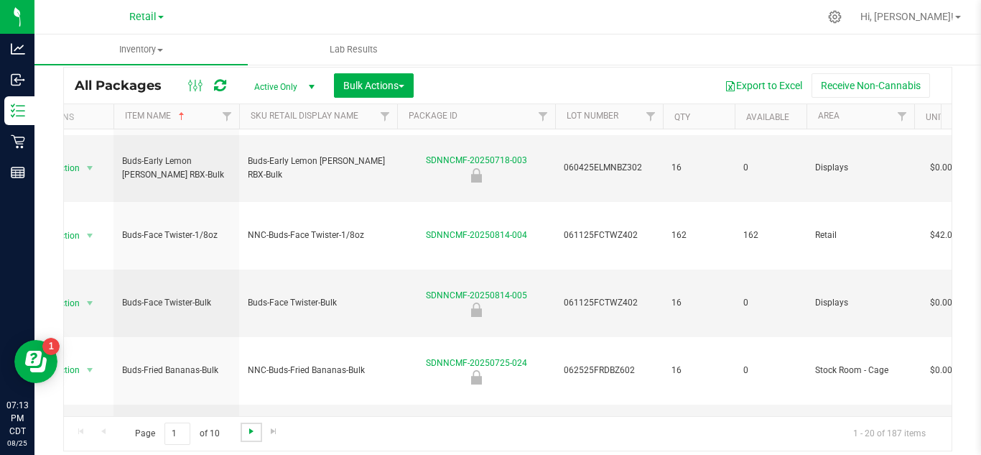
click at [249, 430] on span "Go to the next page" at bounding box center [251, 430] width 11 height 11
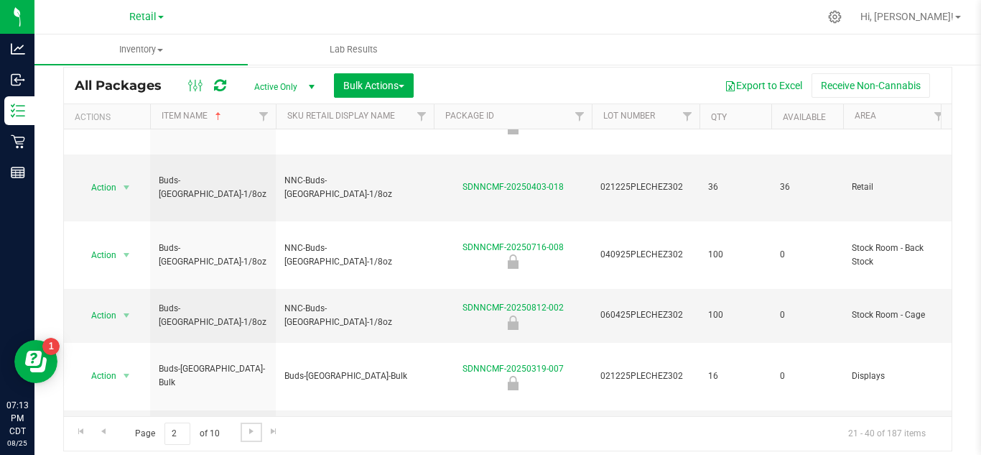
scroll to position [493, 0]
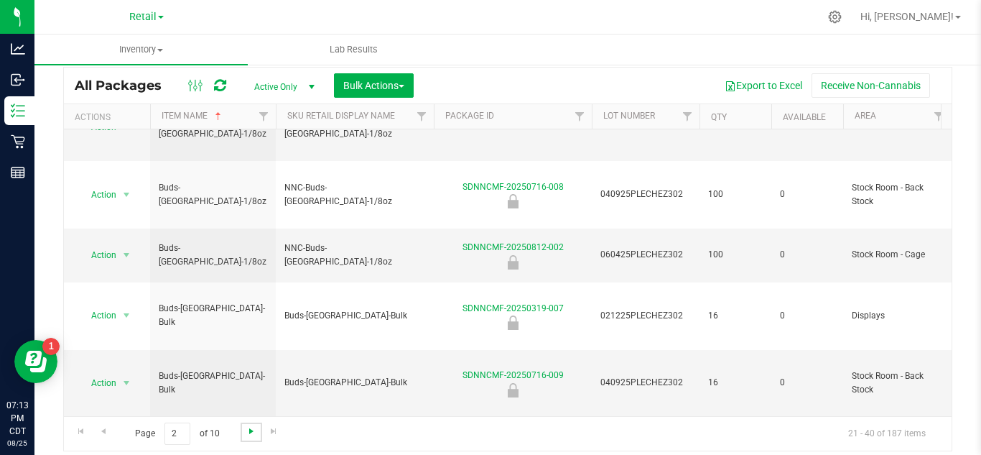
click at [249, 431] on span "Go to the next page" at bounding box center [251, 430] width 11 height 11
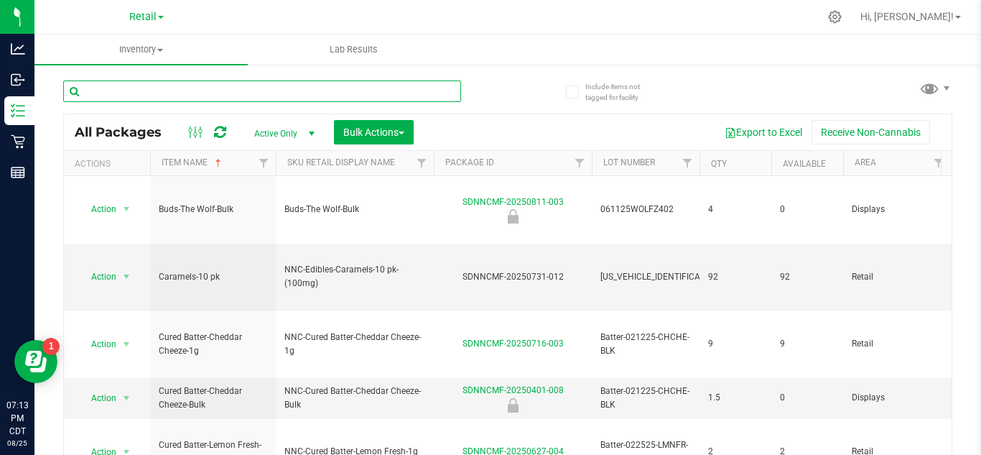
click at [201, 88] on input "text" at bounding box center [262, 91] width 398 height 22
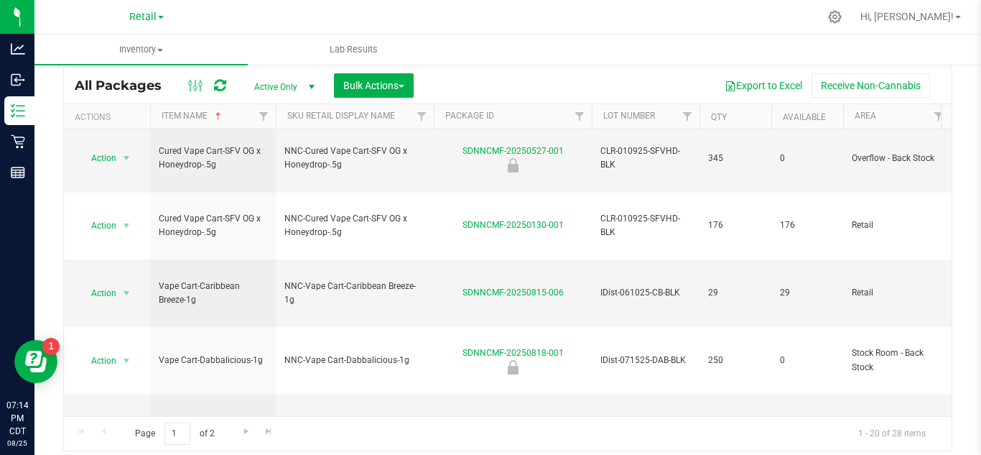
scroll to position [47, 0]
click at [246, 430] on span "Go to the next page" at bounding box center [246, 430] width 11 height 11
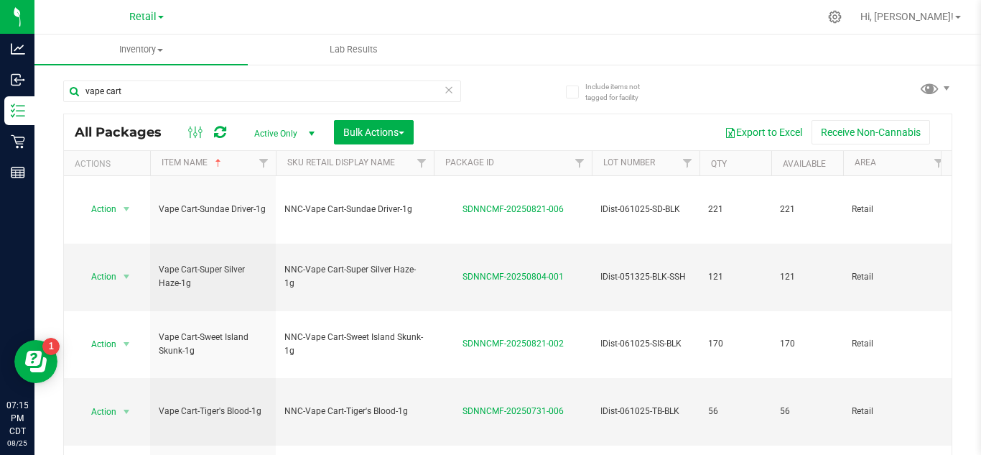
scroll to position [2, 0]
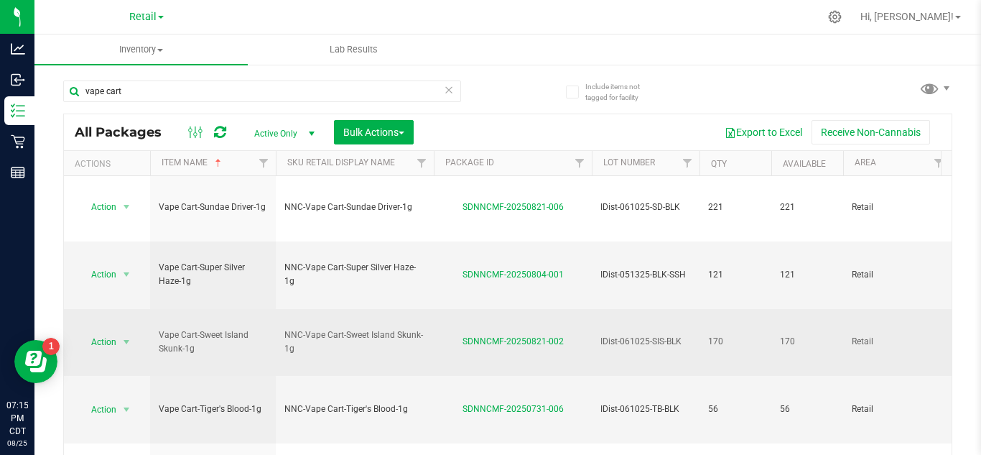
drag, startPoint x: 443, startPoint y: 269, endPoint x: 567, endPoint y: 268, distance: 124.3
click at [567, 335] on div "SDNNCMF-20250821-002" at bounding box center [513, 342] width 162 height 14
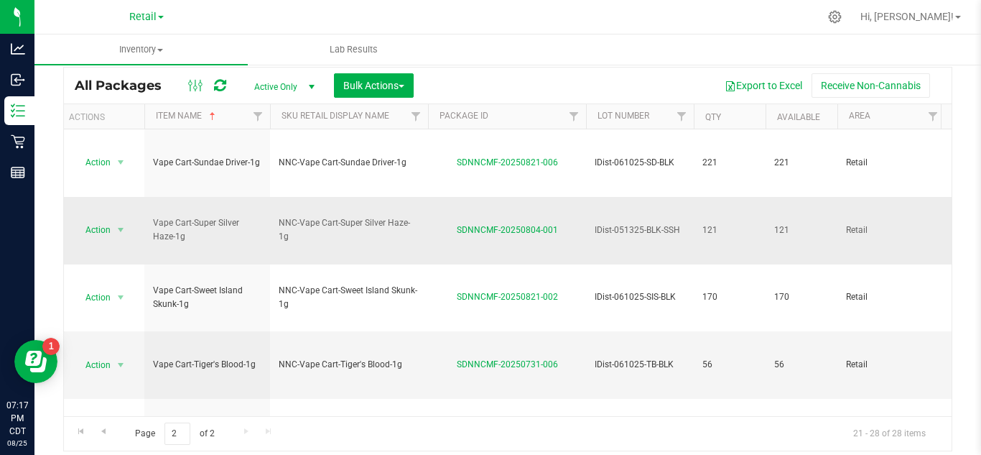
scroll to position [0, 0]
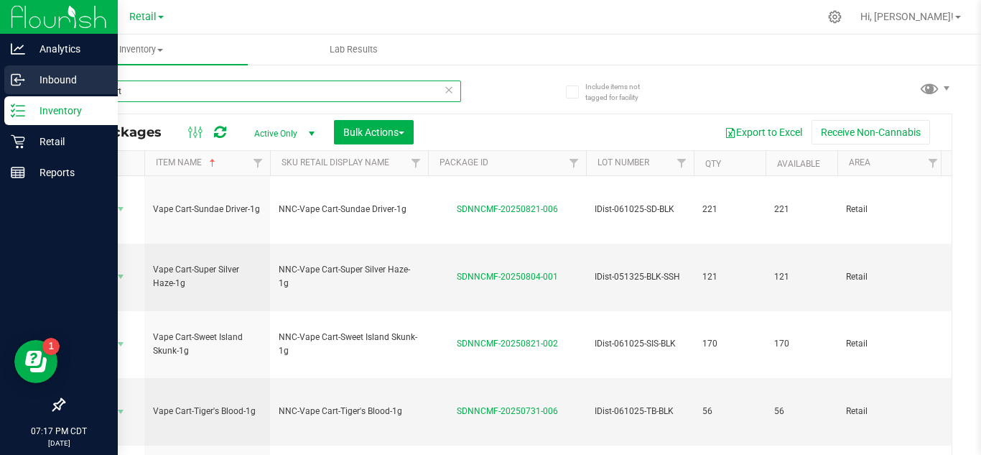
drag, startPoint x: 231, startPoint y: 81, endPoint x: 0, endPoint y: 93, distance: 230.9
click at [0, 93] on div "Analytics Inbound Inventory Retail Reports 07:17 PM CDT [DATE] 08/25 Retail Hi,…" at bounding box center [490, 227] width 981 height 455
type input "Disposable"
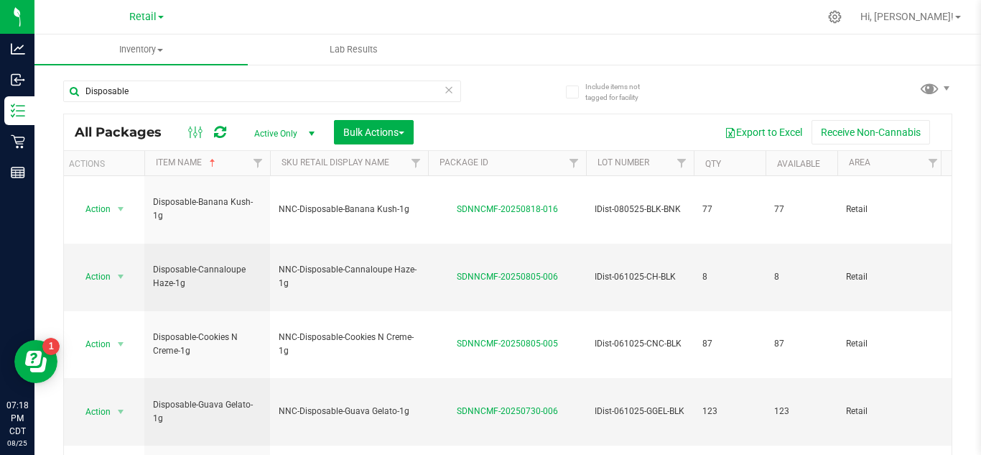
click at [445, 86] on icon at bounding box center [449, 88] width 10 height 17
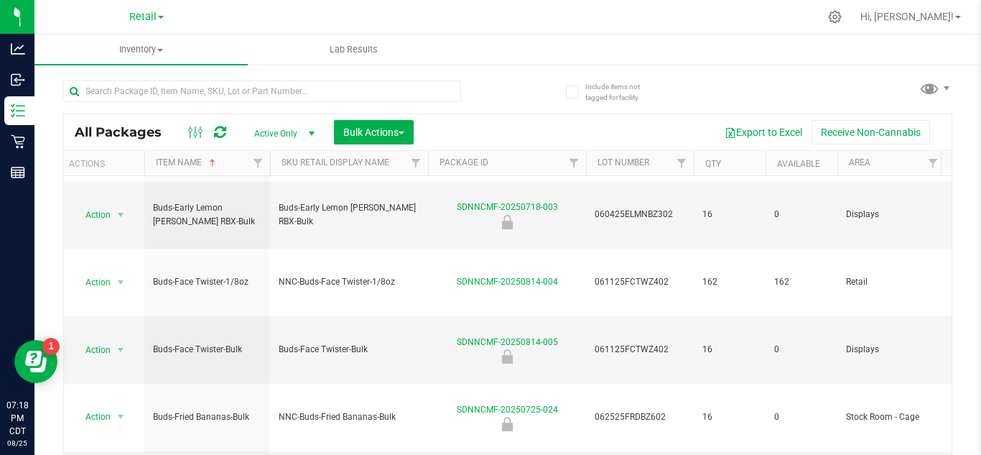
scroll to position [47, 0]
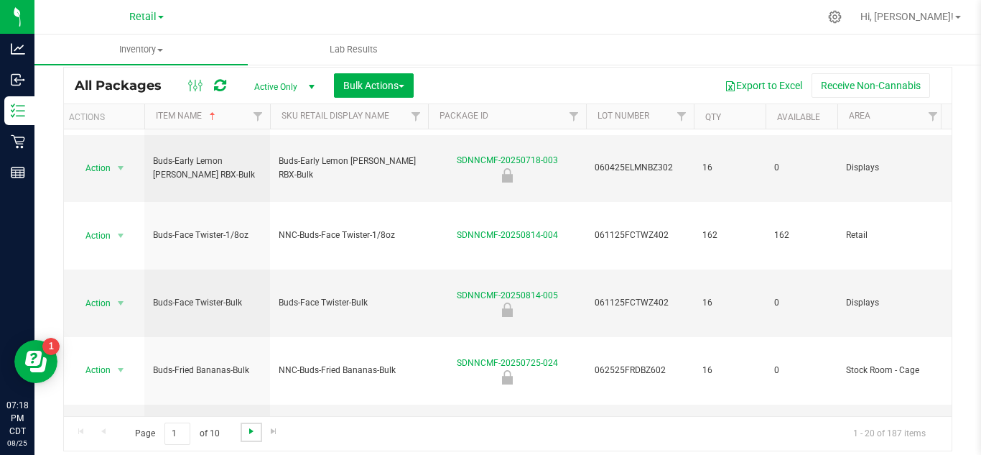
click at [255, 435] on span "Go to the next page" at bounding box center [251, 430] width 11 height 11
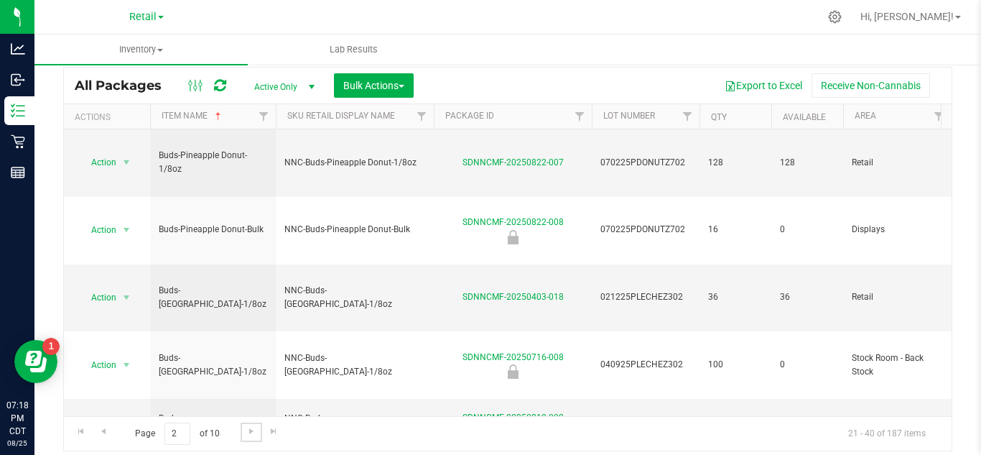
scroll to position [493, 0]
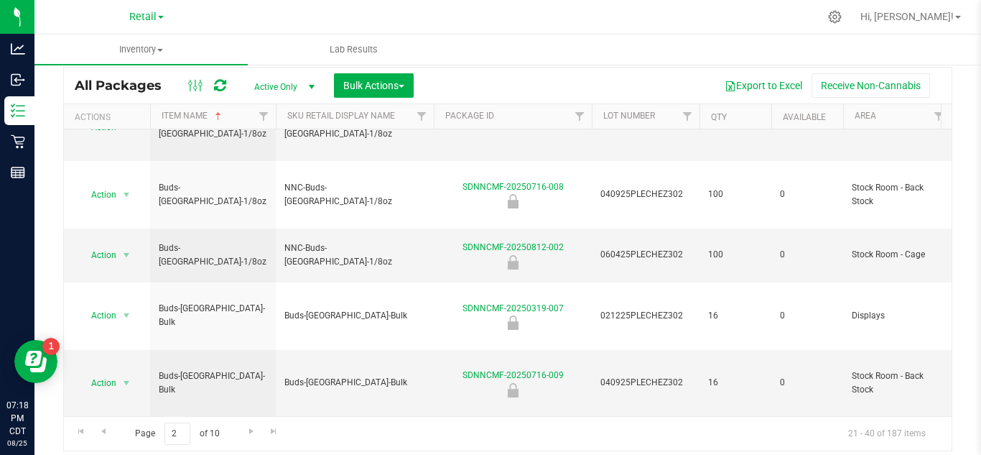
click at [251, 445] on div "Page 2 of 10 21 - 40 of 187 items" at bounding box center [508, 433] width 888 height 34
click at [249, 435] on span "Go to the next page" at bounding box center [251, 430] width 11 height 11
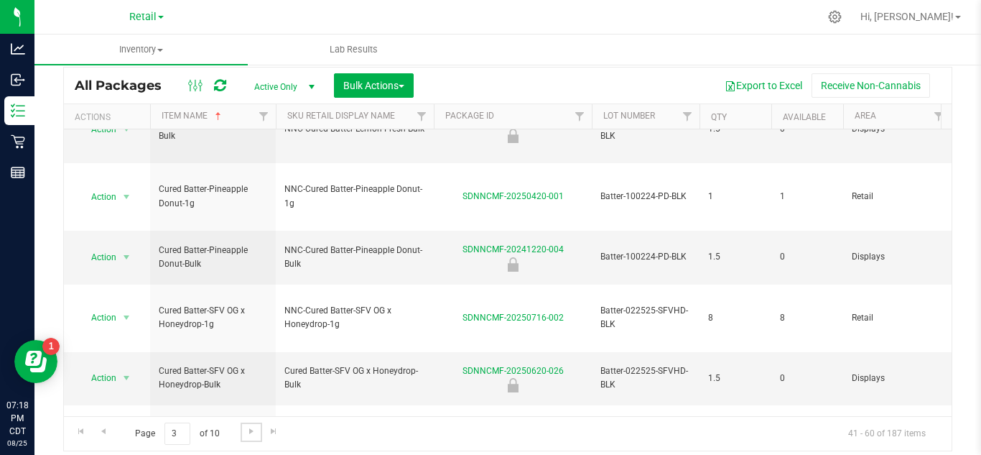
scroll to position [525, 0]
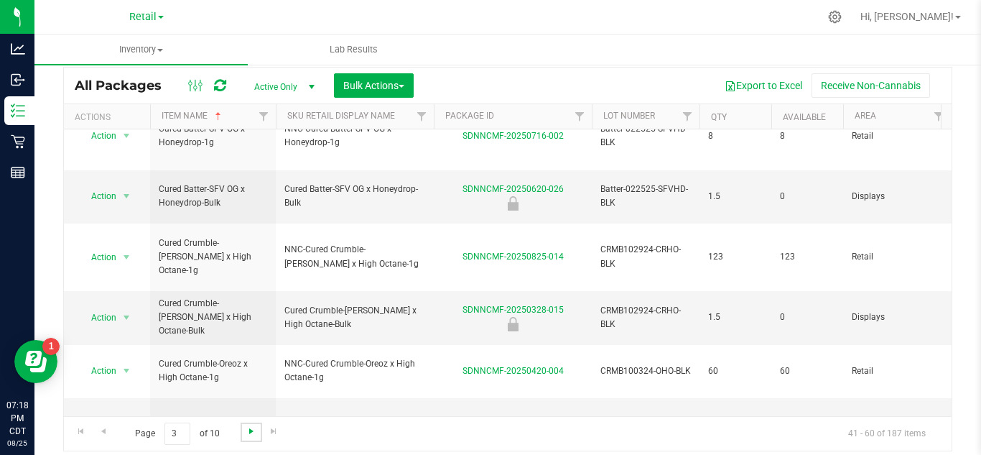
click at [254, 432] on span "Go to the next page" at bounding box center [251, 430] width 11 height 11
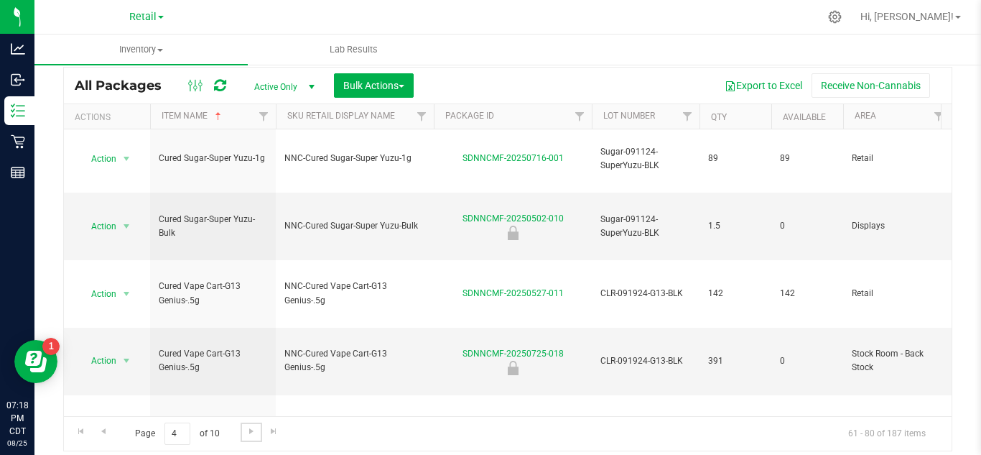
scroll to position [511, 0]
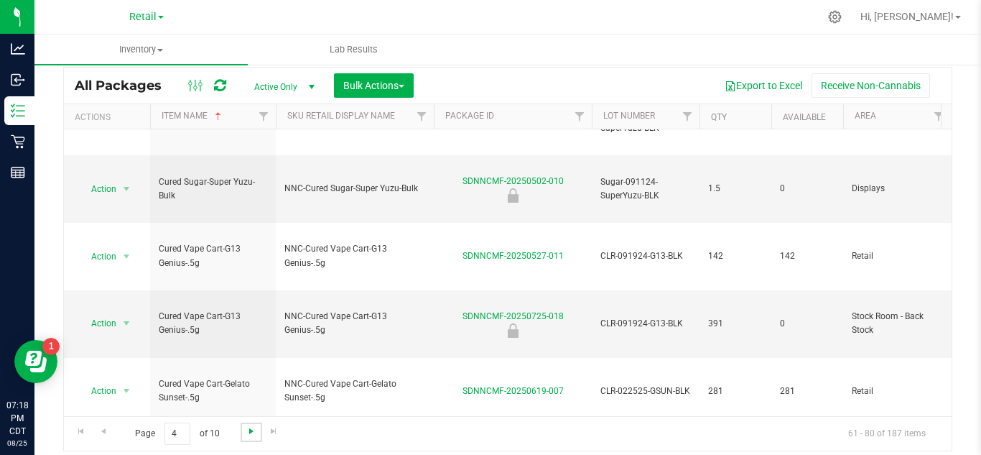
click at [252, 430] on span "Go to the next page" at bounding box center [251, 430] width 11 height 11
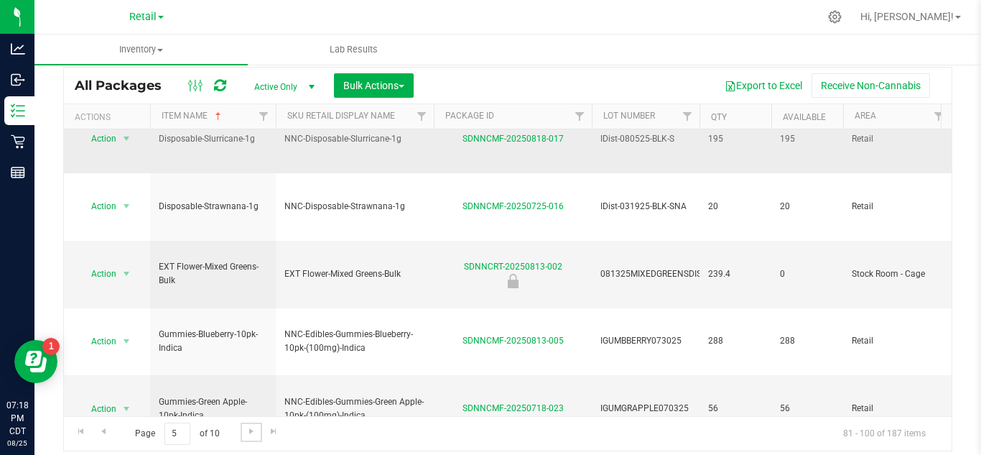
scroll to position [488, 0]
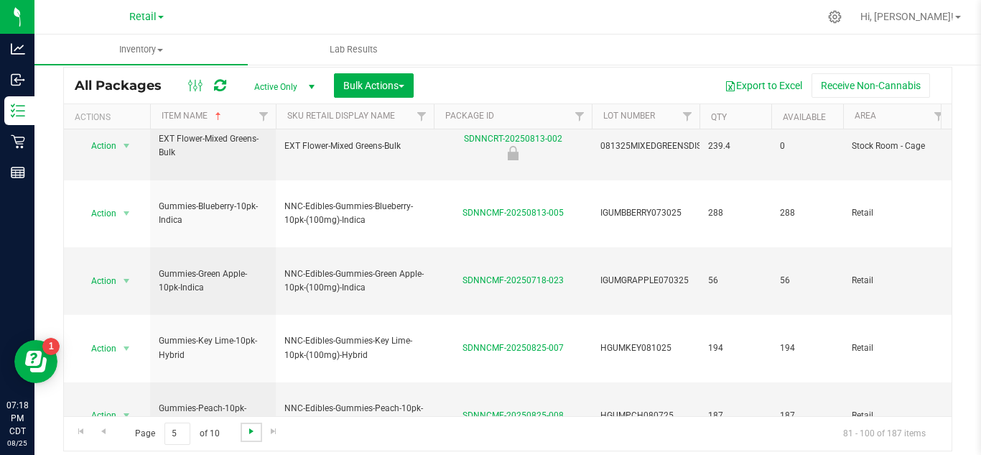
click at [253, 432] on span "Go to the next page" at bounding box center [251, 430] width 11 height 11
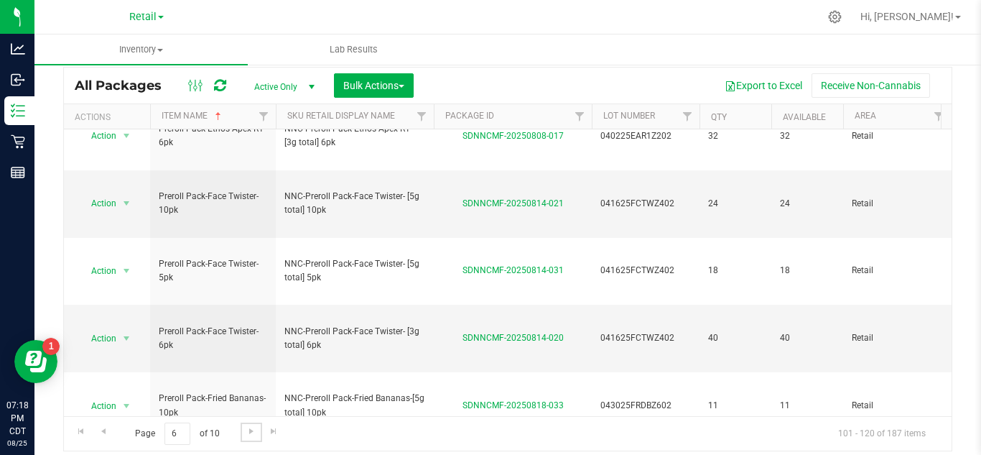
scroll to position [514, 0]
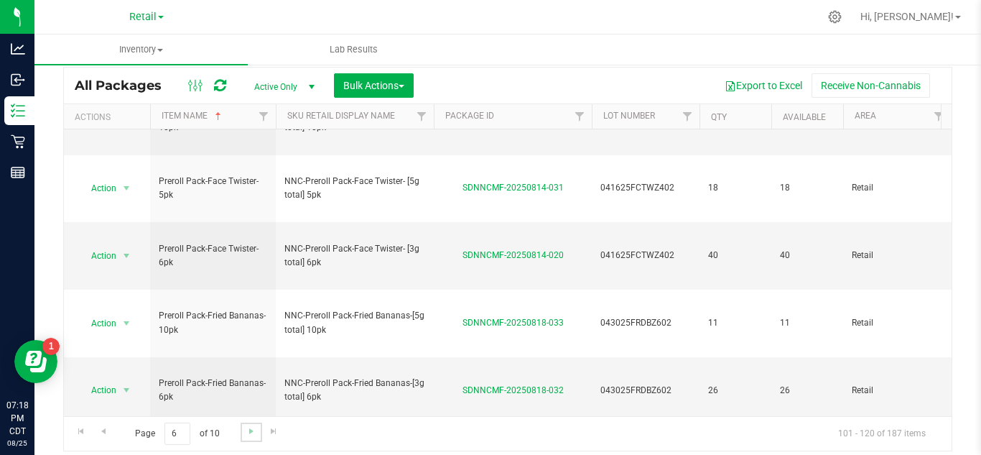
click at [251, 440] on link "Go to the next page" at bounding box center [251, 431] width 21 height 19
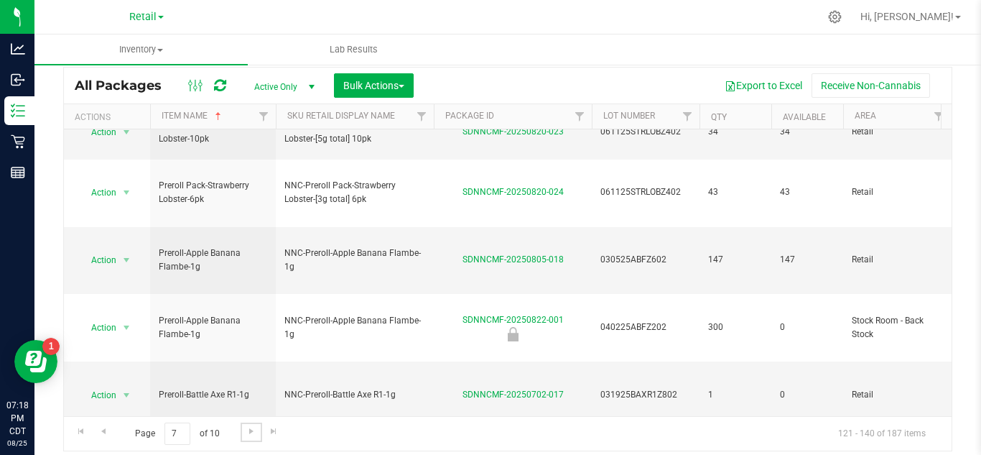
scroll to position [475, 0]
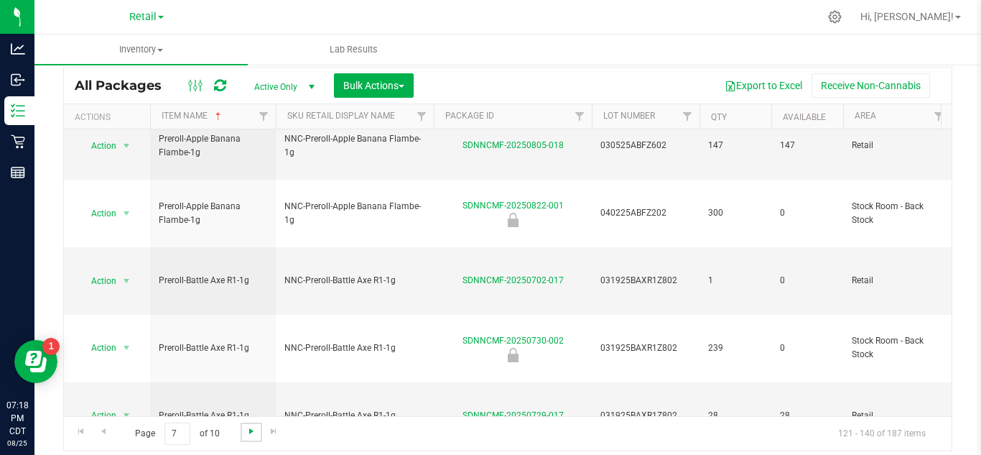
click at [248, 432] on span "Go to the next page" at bounding box center [251, 430] width 11 height 11
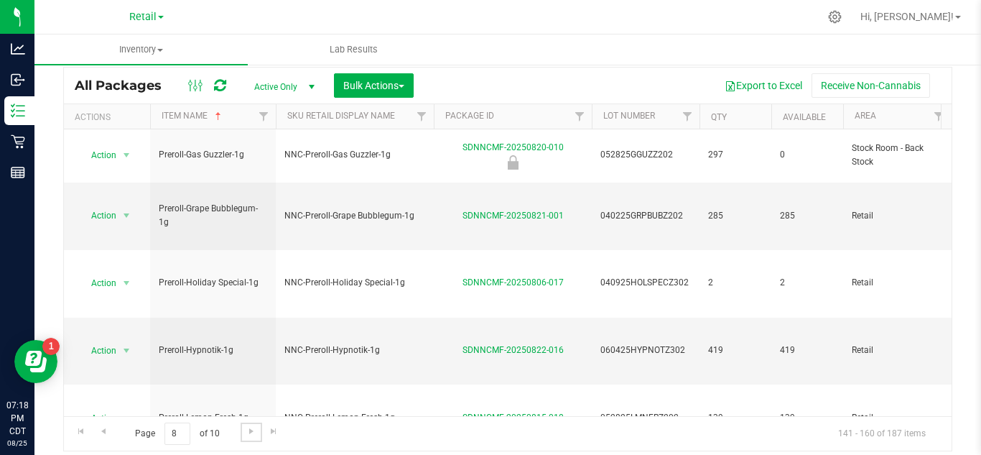
scroll to position [443, 0]
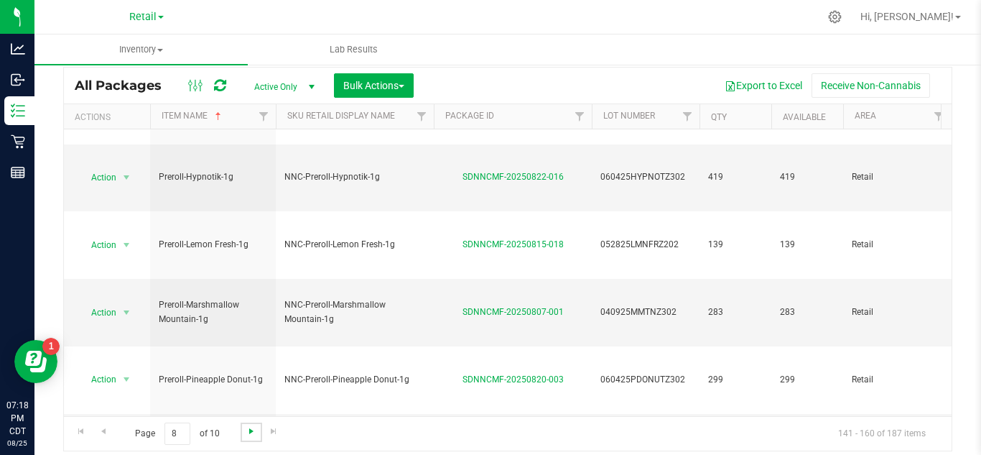
click at [254, 434] on span "Go to the next page" at bounding box center [251, 430] width 11 height 11
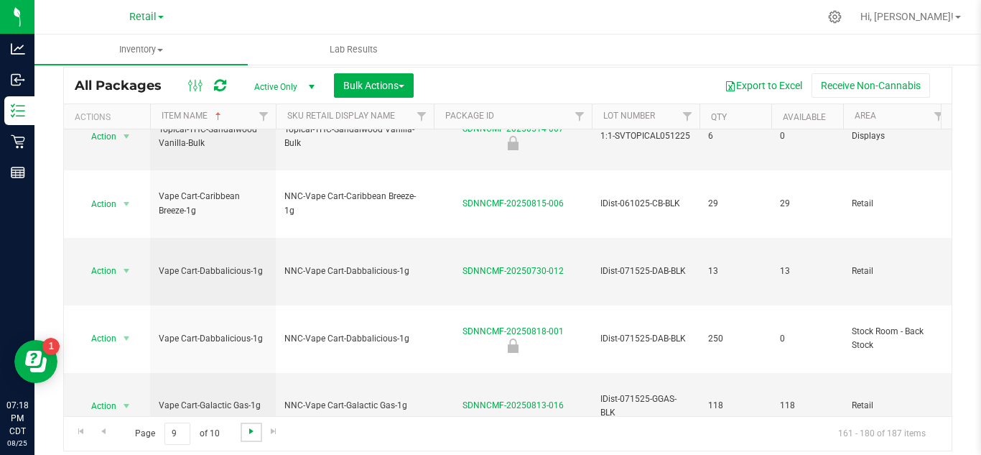
scroll to position [471, 0]
click at [246, 434] on span "Go to the next page" at bounding box center [251, 430] width 11 height 11
